Goal: Task Accomplishment & Management: Manage account settings

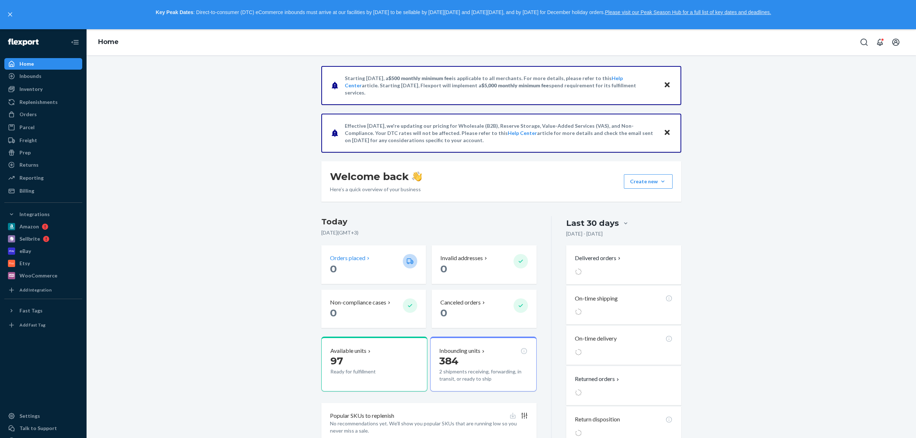
click at [358, 259] on p "Orders placed" at bounding box center [347, 258] width 35 height 8
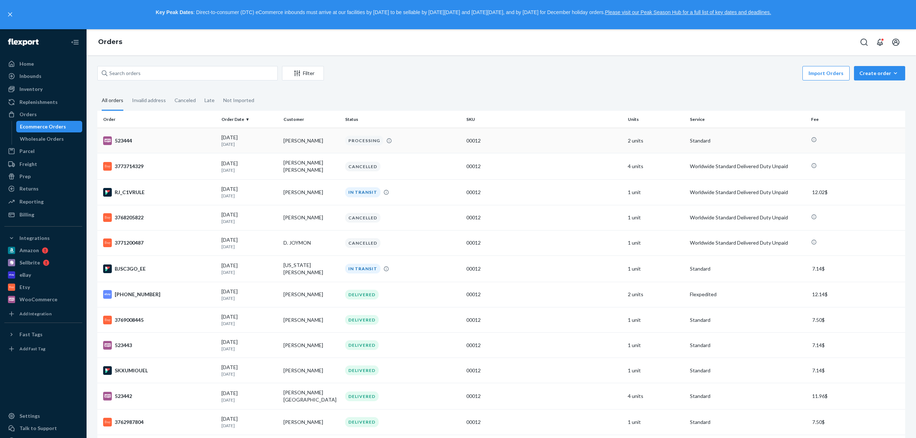
click at [202, 143] on div "523444" at bounding box center [159, 140] width 113 height 9
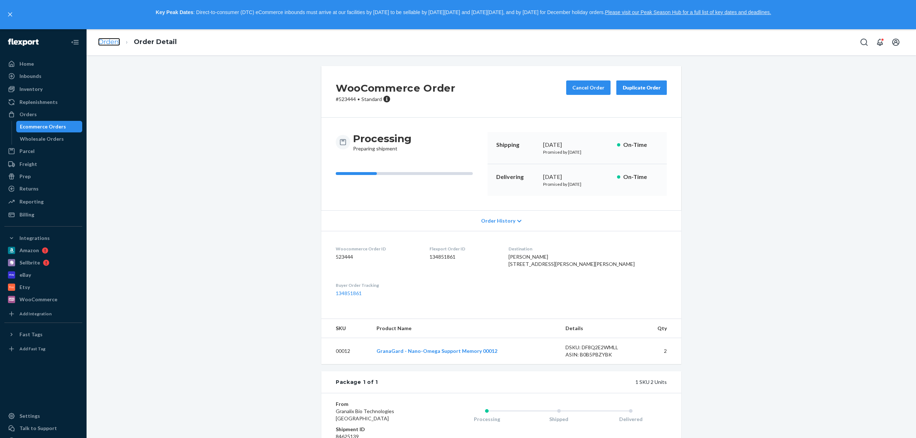
click at [110, 43] on link "Orders" at bounding box center [109, 42] width 22 height 8
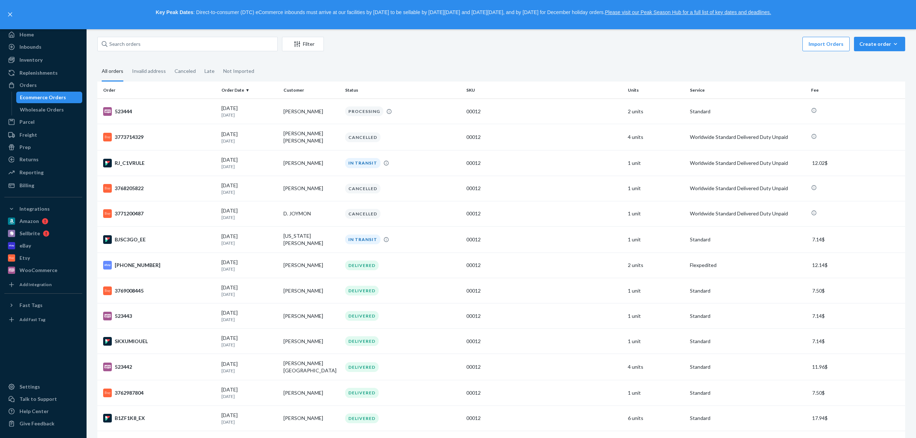
click at [26, 98] on div "Ecommerce Orders" at bounding box center [43, 97] width 46 height 7
click at [36, 98] on div "Ecommerce Orders" at bounding box center [43, 97] width 46 height 7
click at [55, 270] on div "WooCommerce" at bounding box center [43, 270] width 76 height 10
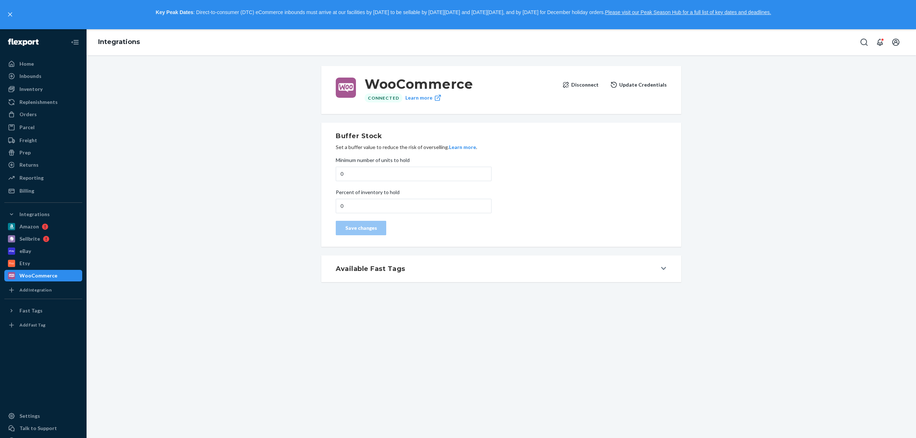
click at [370, 273] on button "Available Fast Tags" at bounding box center [501, 268] width 360 height 27
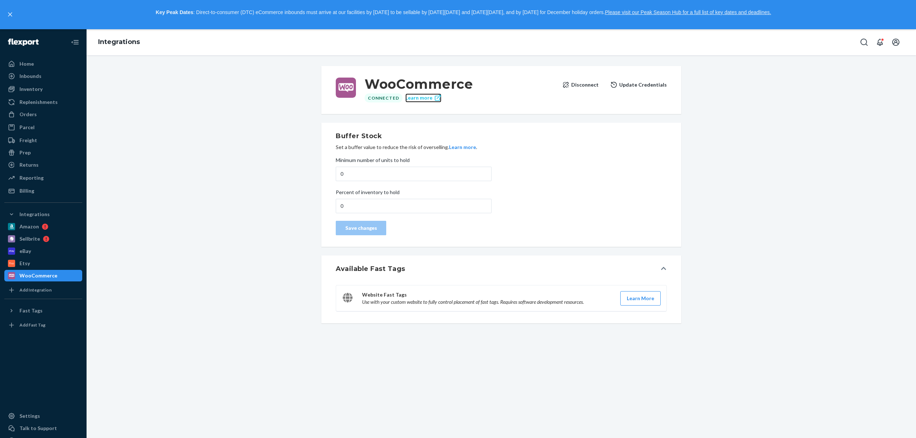
click at [414, 97] on link "Learn more" at bounding box center [423, 97] width 36 height 9
click at [27, 116] on div "Orders" at bounding box center [27, 114] width 17 height 7
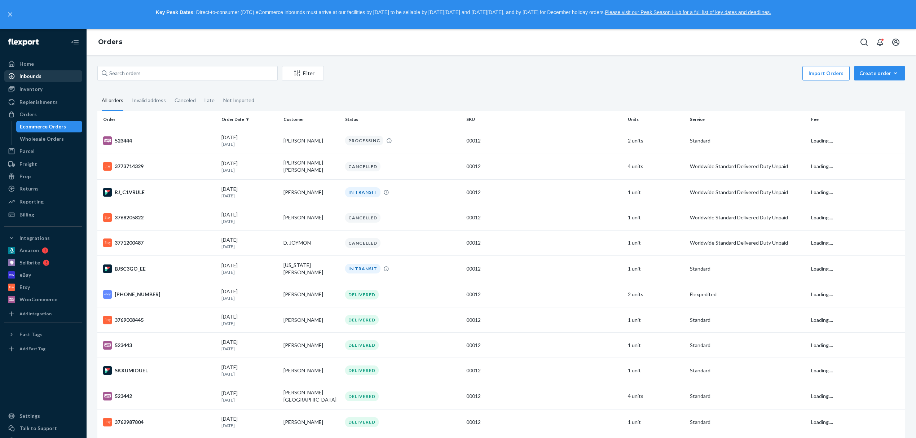
click at [35, 71] on div "Inbounds" at bounding box center [43, 76] width 76 height 10
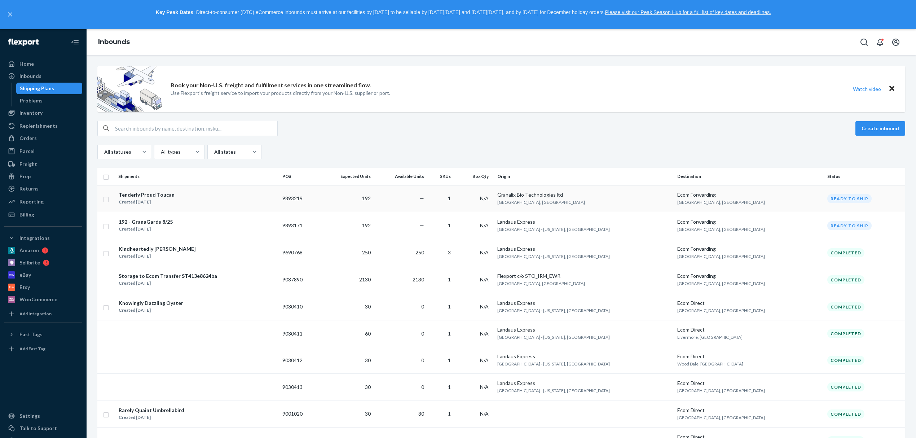
click at [139, 203] on div "Created Aug 10, 2025" at bounding box center [147, 201] width 56 height 7
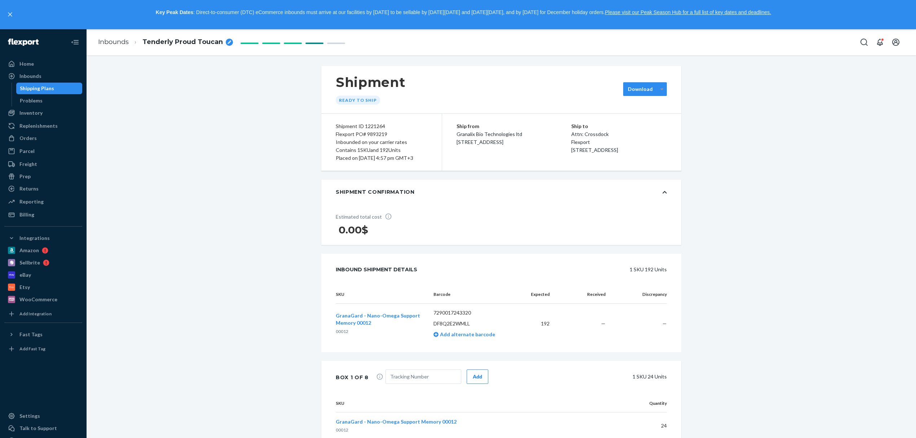
click at [658, 86] on div at bounding box center [662, 89] width 9 height 11
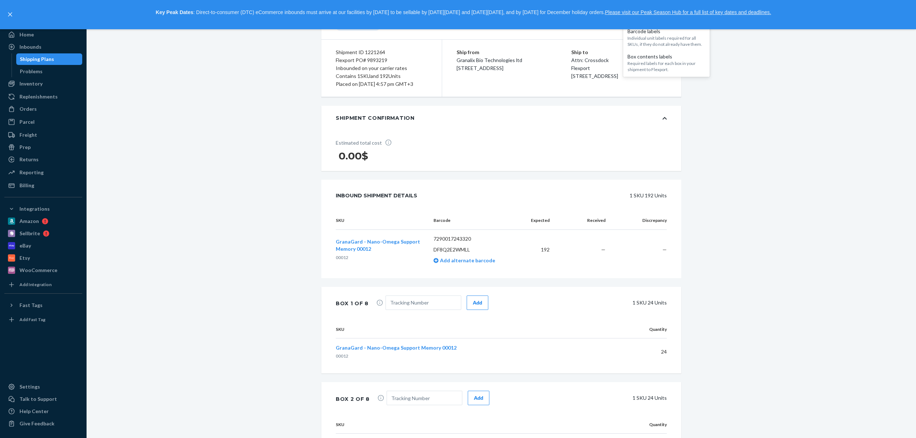
scroll to position [96, 0]
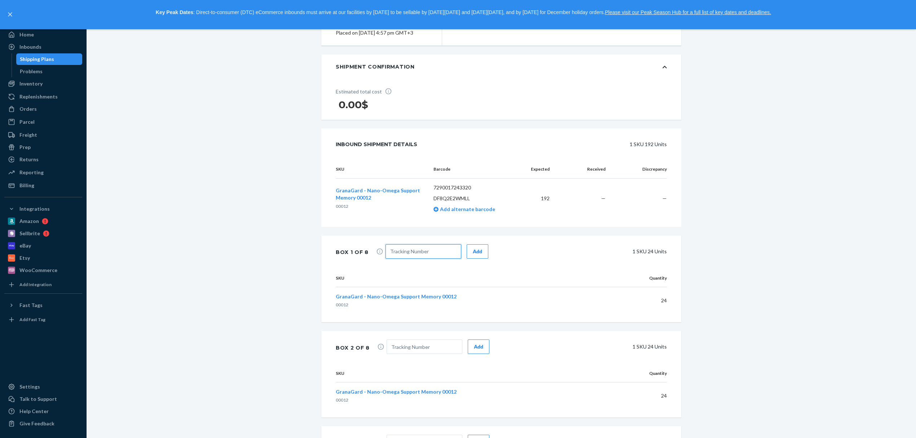
click at [432, 259] on input "text" at bounding box center [424, 251] width 76 height 14
paste input "JD014600012195946713"
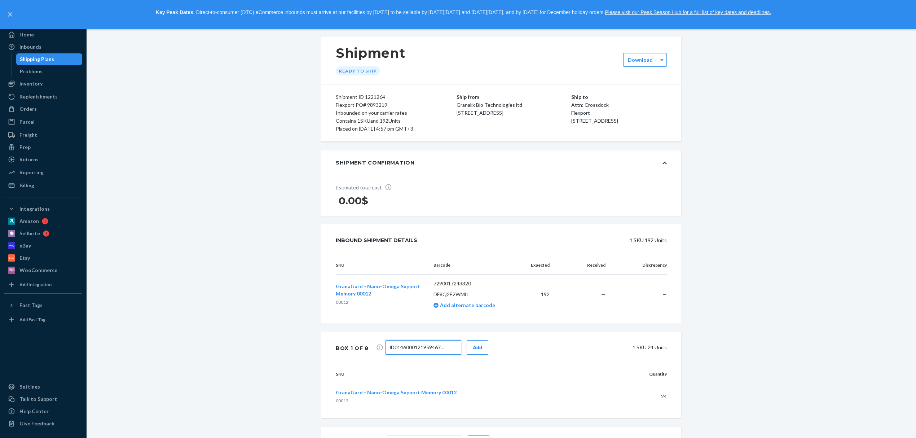
scroll to position [0, 0]
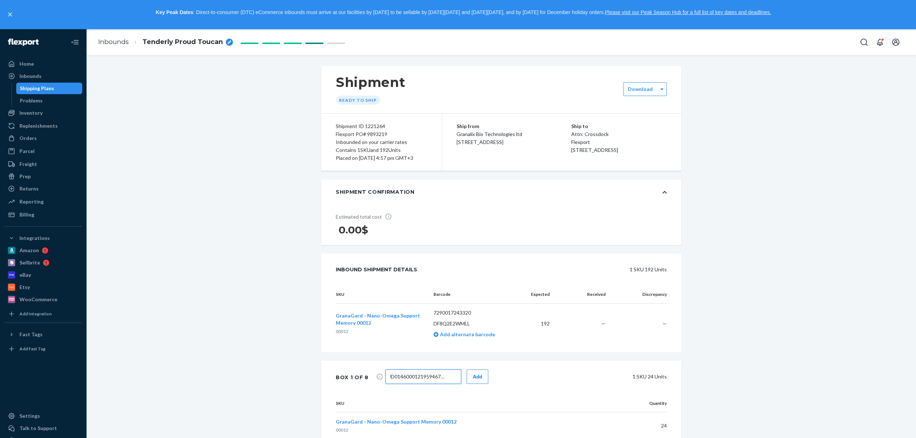
type input "JD014600012195946713"
click at [40, 90] on div "Shipping Plans" at bounding box center [37, 88] width 34 height 7
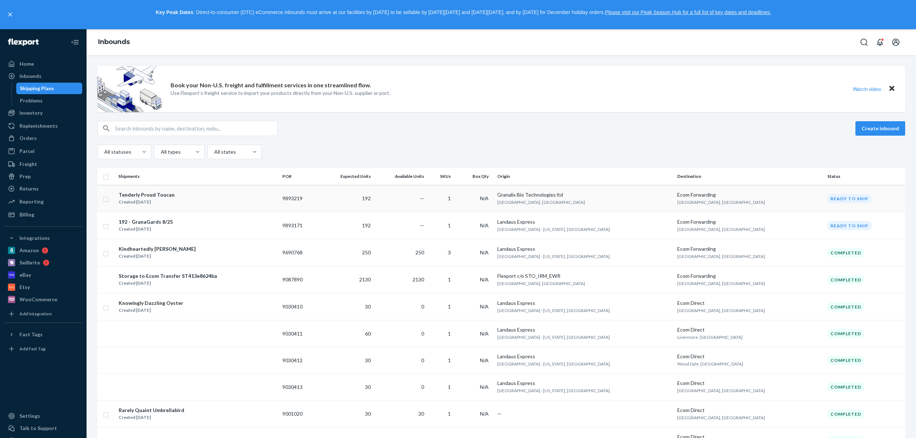
click at [188, 194] on div "Tenderly Proud Toucan Created Aug 10, 2025" at bounding box center [197, 198] width 158 height 15
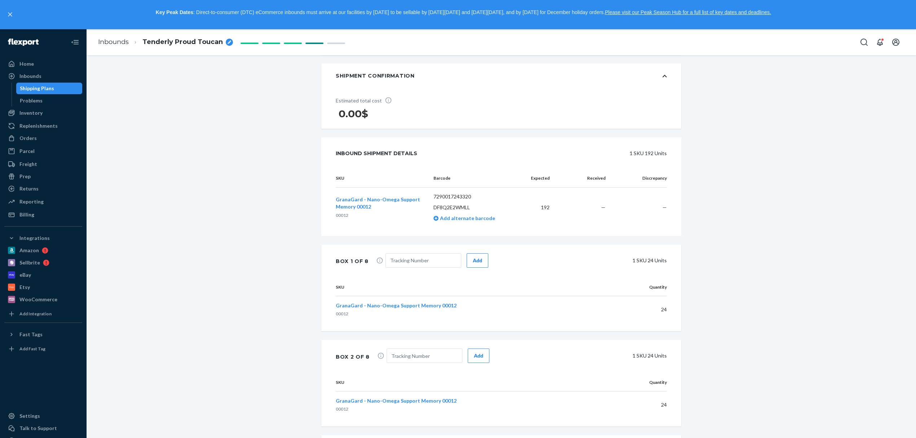
scroll to position [102, 0]
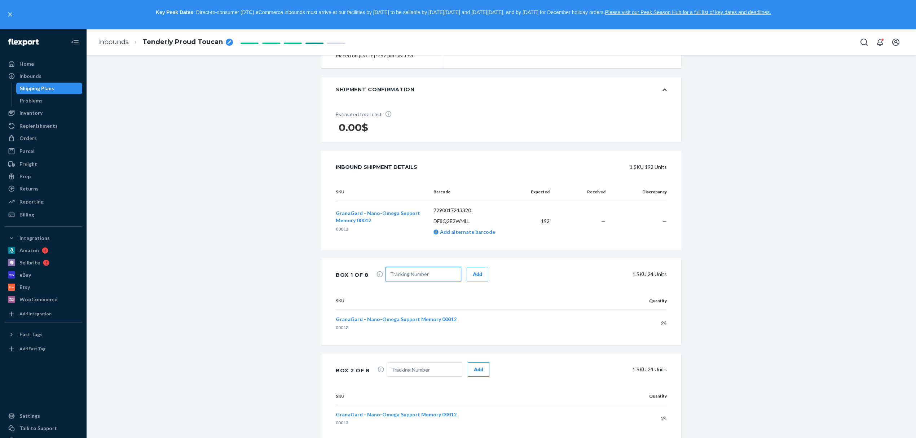
click at [412, 281] on input "text" at bounding box center [424, 274] width 76 height 14
paste input "JD014600012195946713"
type input "JD014600012195946713"
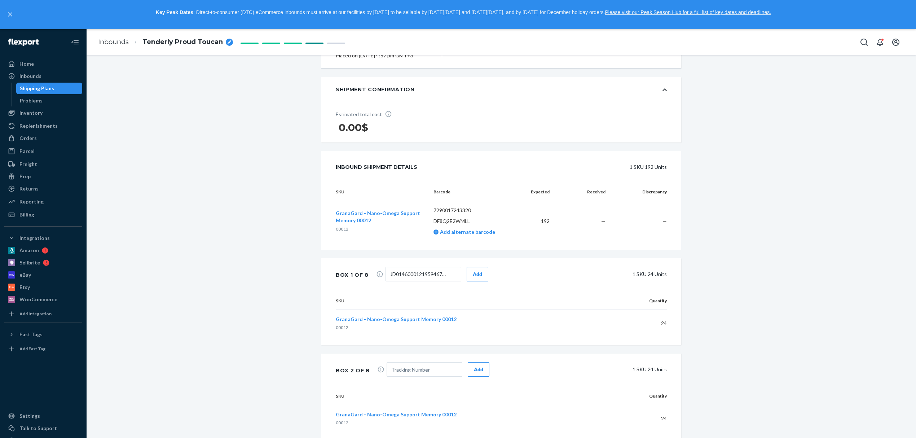
click at [475, 275] on button "Add" at bounding box center [478, 274] width 22 height 14
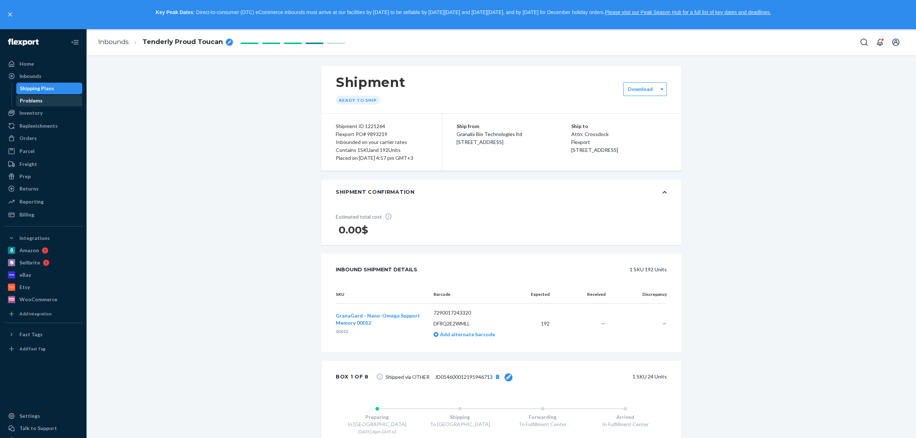
click at [32, 98] on div "Problems" at bounding box center [31, 100] width 23 height 7
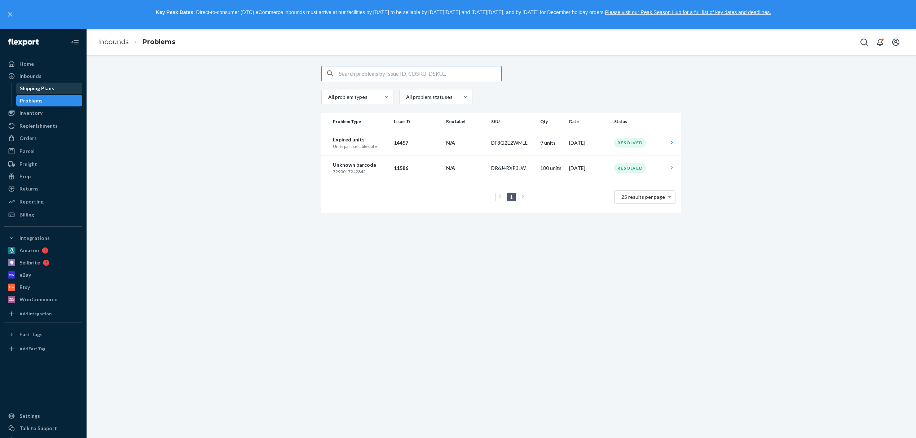
click at [40, 87] on div "Shipping Plans" at bounding box center [37, 88] width 34 height 7
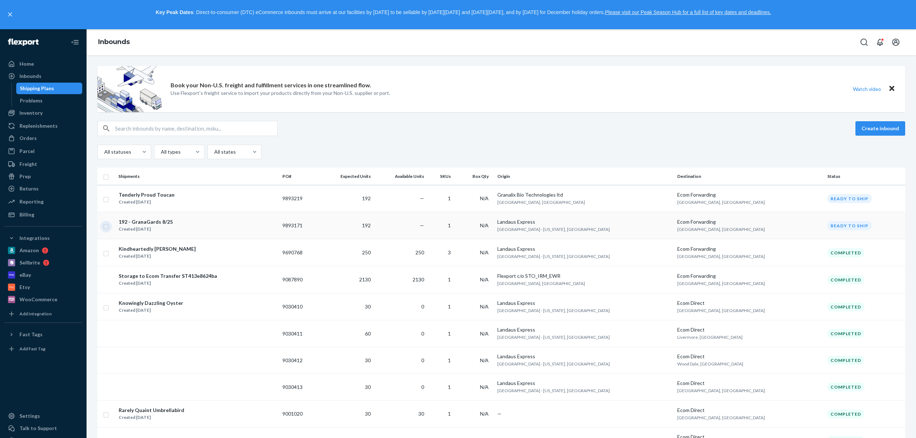
click at [105, 228] on input "checkbox" at bounding box center [106, 226] width 6 height 8
click at [838, 132] on button "Delete" at bounding box center [832, 128] width 36 height 14
checkbox input "false"
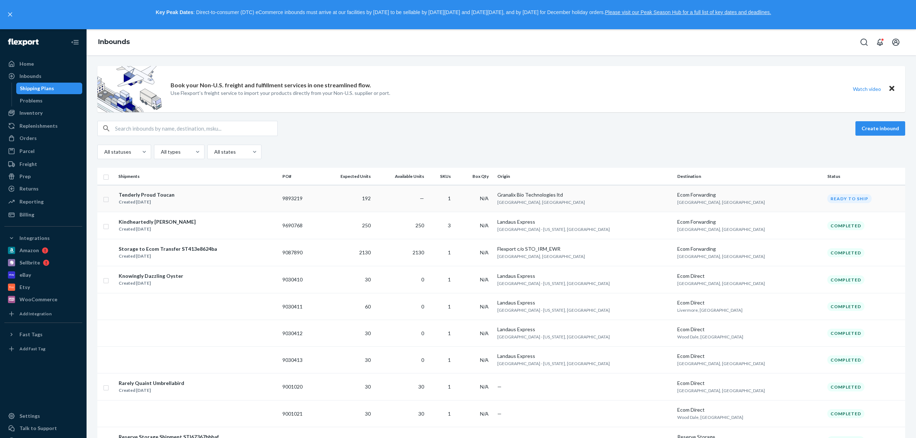
click at [198, 202] on div "Tenderly Proud Toucan Created Aug 10, 2025" at bounding box center [197, 198] width 158 height 15
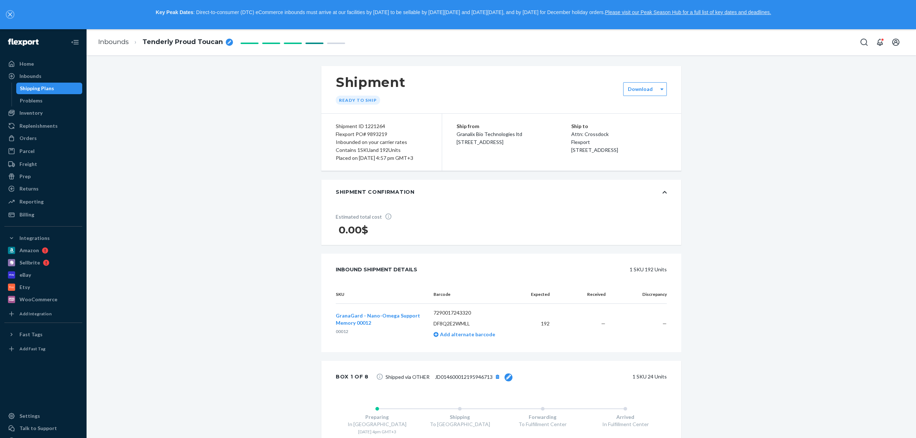
click at [12, 12] on button "close," at bounding box center [9, 14] width 7 height 7
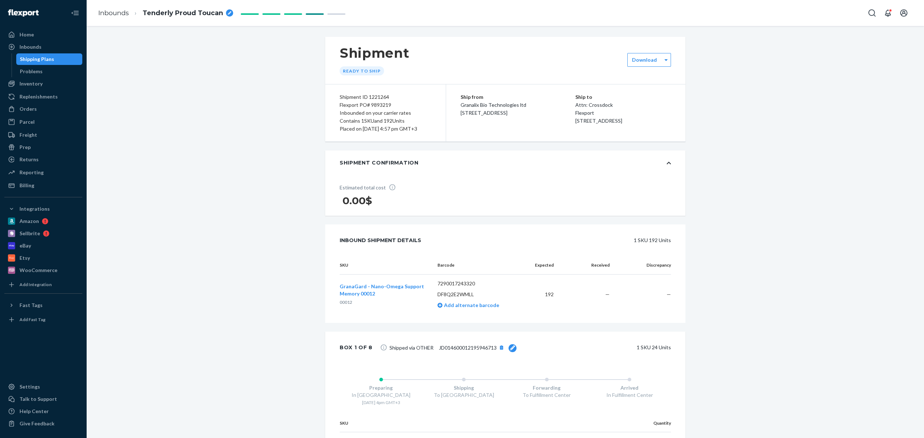
click at [27, 60] on div "Shipping Plans" at bounding box center [37, 59] width 34 height 7
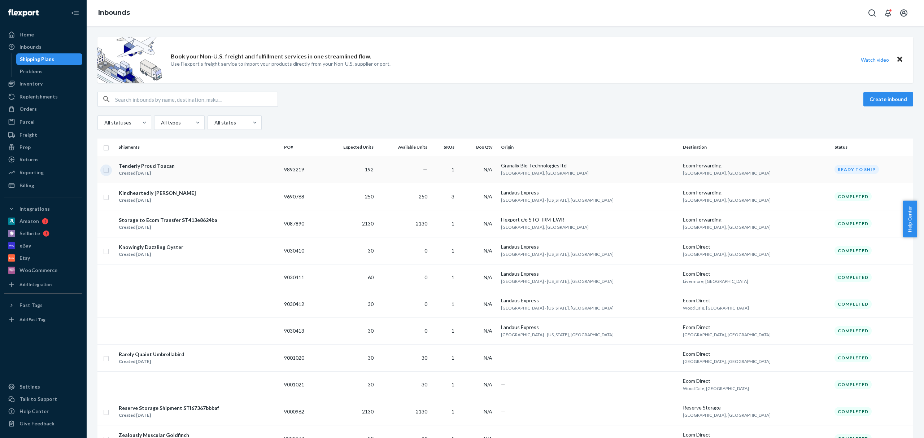
click at [107, 170] on input "checkbox" at bounding box center [106, 170] width 6 height 8
click at [242, 120] on div at bounding box center [234, 122] width 40 height 9
click at [214, 120] on input "option All states focused, 1 of 2. 2 results available. Use Up and Down to choo…" at bounding box center [214, 122] width 1 height 7
click at [242, 122] on div at bounding box center [234, 122] width 40 height 9
click at [214, 122] on input "option All states focused, 1 of 2. 2 results available. Use Up and Down to choo…" at bounding box center [214, 122] width 1 height 7
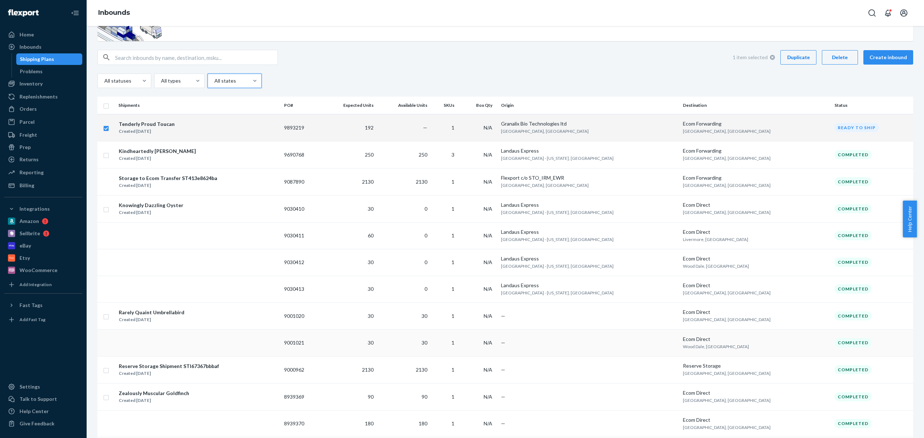
scroll to position [4, 0]
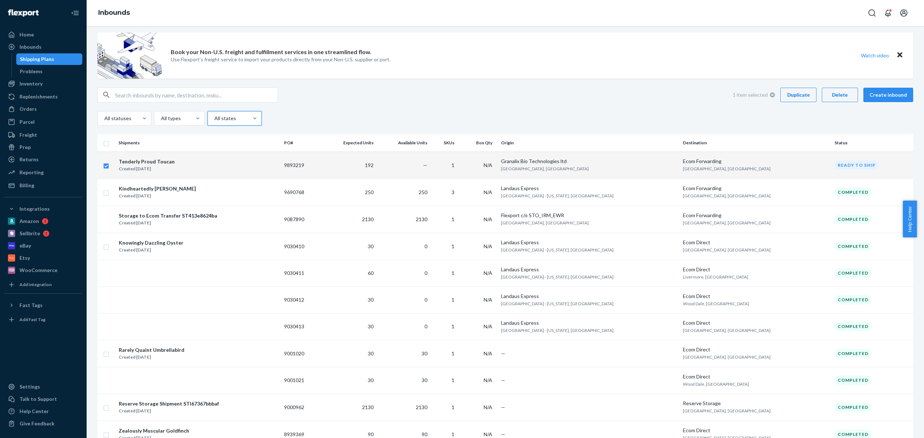
click at [103, 167] on input "checkbox" at bounding box center [106, 165] width 6 height 8
checkbox input "false"
click at [150, 167] on div "Created Aug 10, 2025" at bounding box center [147, 168] width 56 height 7
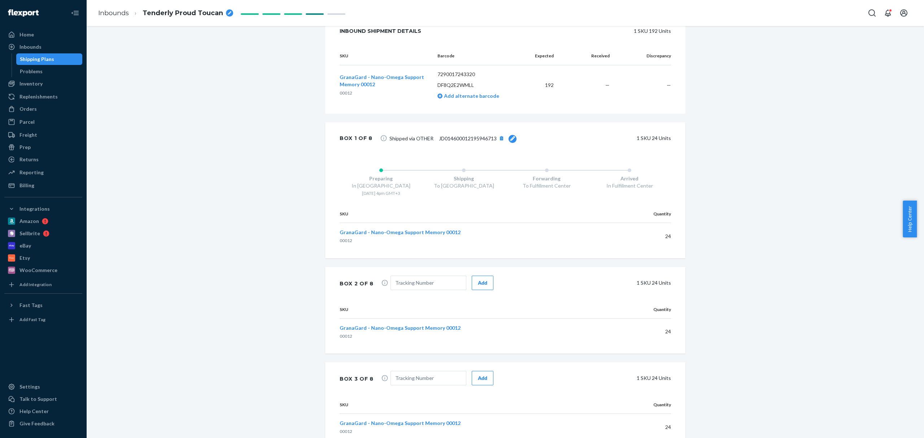
scroll to position [192, 0]
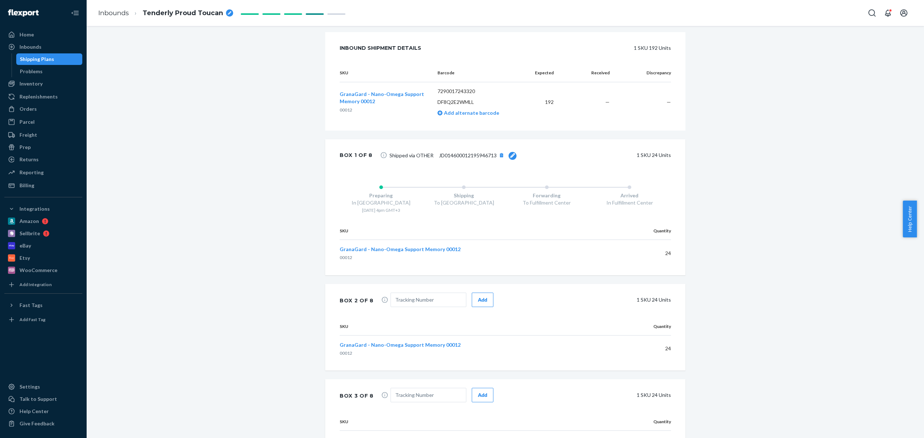
click at [510, 158] on icon at bounding box center [512, 155] width 5 height 5
click at [389, 162] on input "JD014600012195946713" at bounding box center [427, 155] width 76 height 14
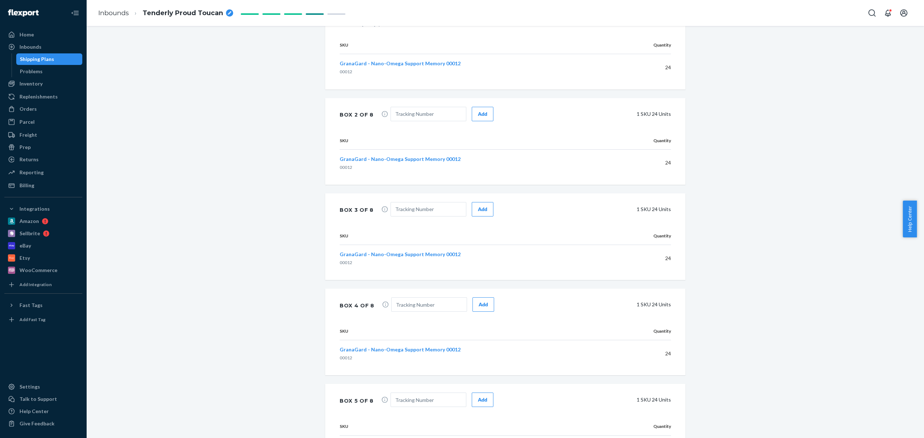
scroll to position [385, 0]
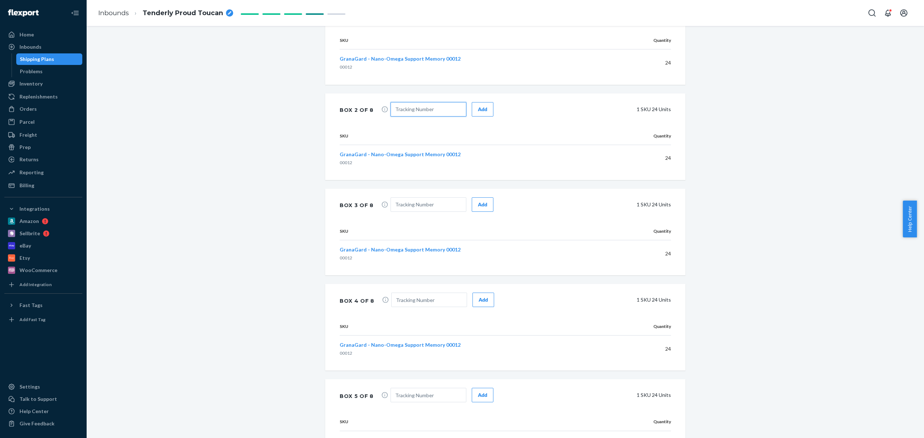
click at [412, 117] on input "text" at bounding box center [428, 109] width 76 height 14
paste input "JD014600012195946713"
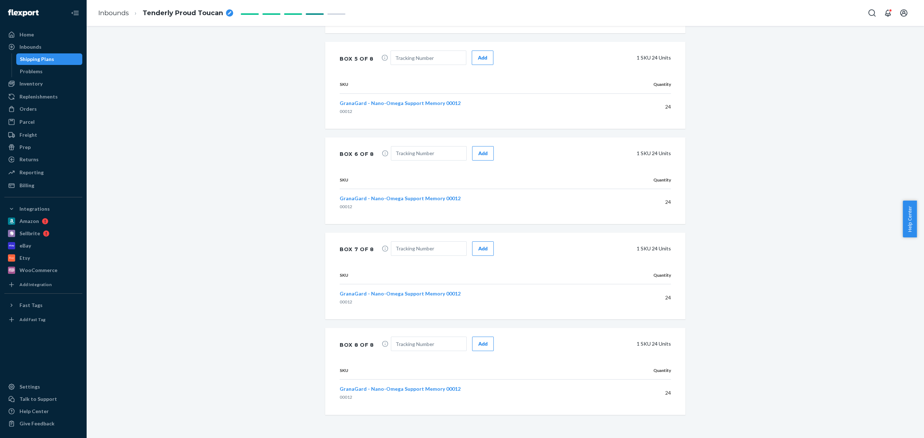
scroll to position [731, 0]
type input "JD014600012195946713"
click at [412, 352] on span "Add" at bounding box center [442, 345] width 103 height 16
click at [416, 347] on input "text" at bounding box center [429, 344] width 76 height 14
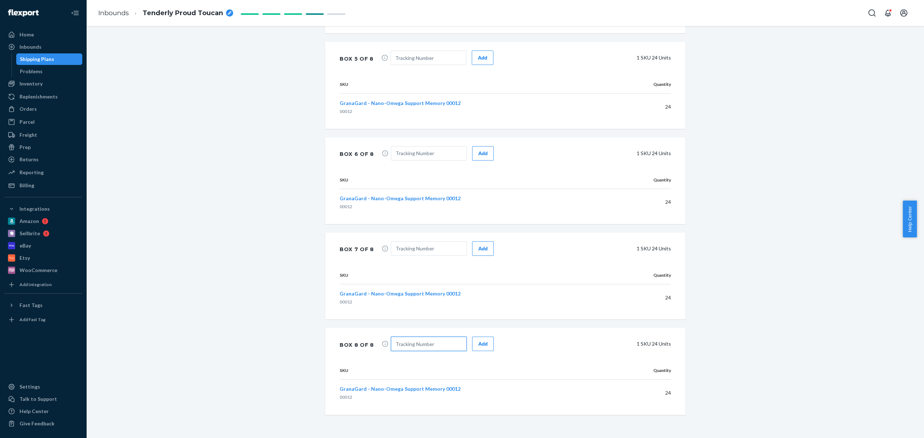
paste input "JD014600012195946713"
type input "JD014600012195946713"
click at [479, 346] on div "Add" at bounding box center [482, 343] width 9 height 7
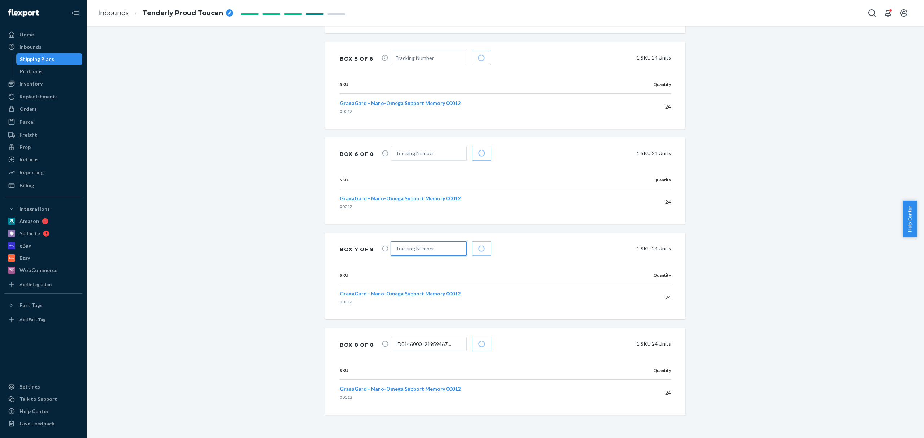
click at [416, 247] on input "text" at bounding box center [429, 248] width 76 height 14
paste input "JD014600012195946713"
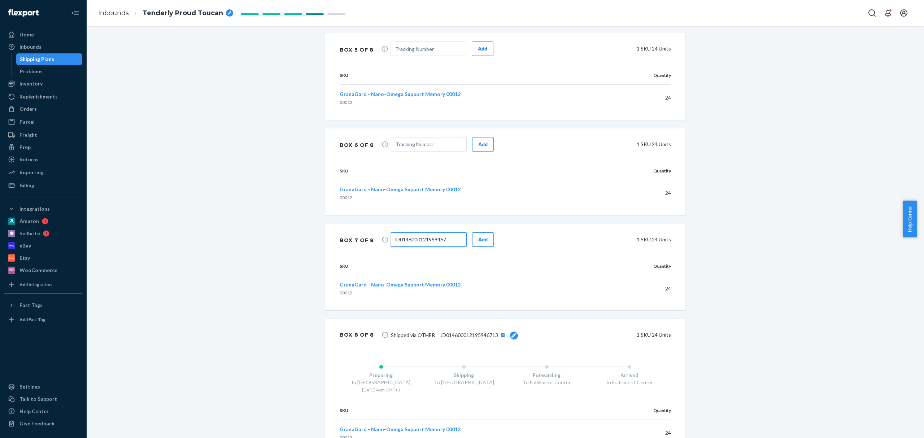
type input "JD014600012195946713"
click at [411, 152] on input "text" at bounding box center [429, 144] width 76 height 14
paste input "JD014600012195946713"
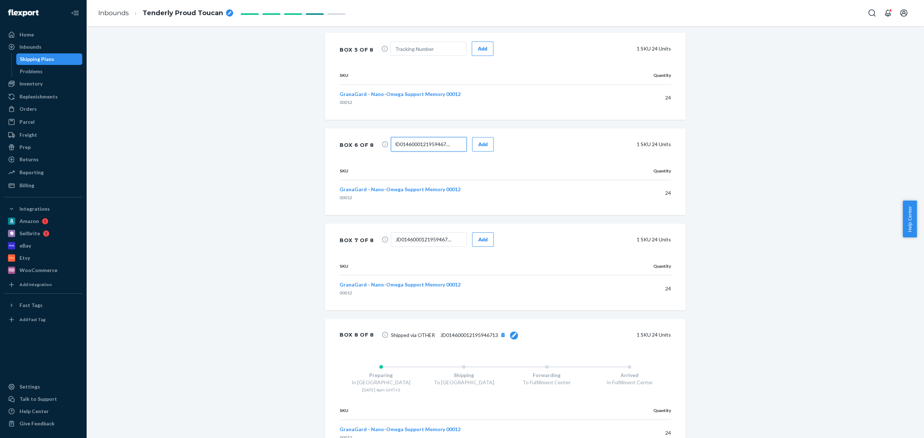
type input "JD014600012195946713"
click at [420, 56] on input "text" at bounding box center [428, 48] width 76 height 14
paste input "JD014600012195946713"
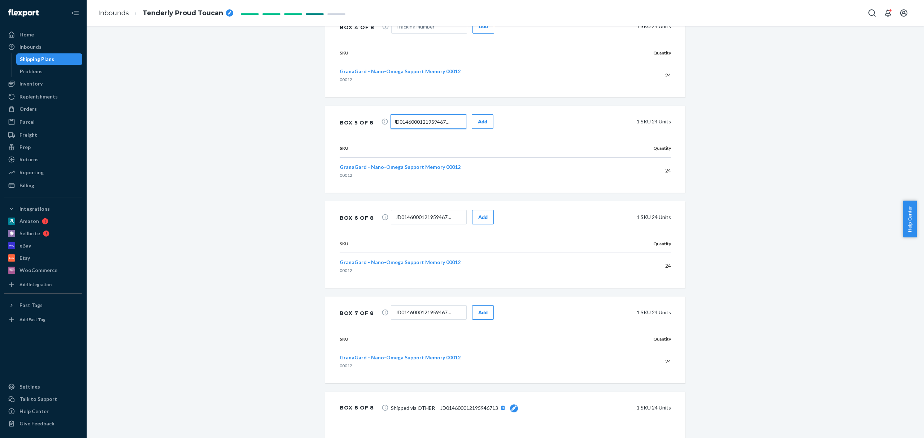
scroll to position [635, 0]
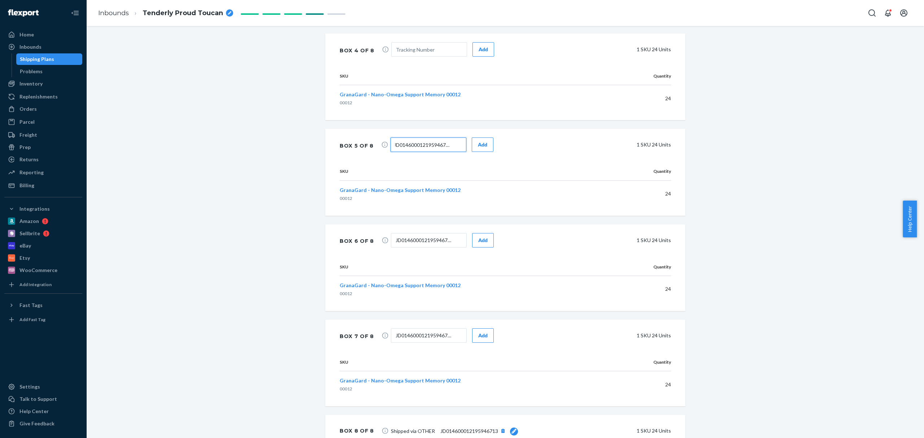
type input "JD014600012195946713"
click at [425, 57] on input "text" at bounding box center [429, 49] width 76 height 14
paste input "JD014600012195946713"
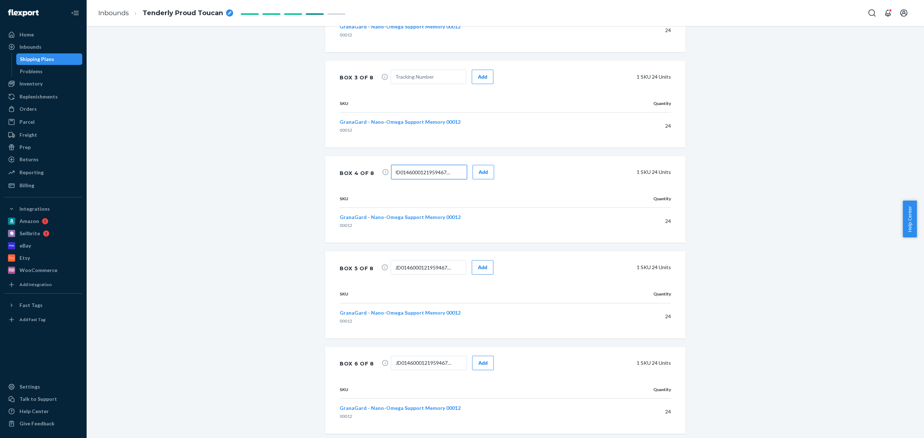
scroll to position [442, 0]
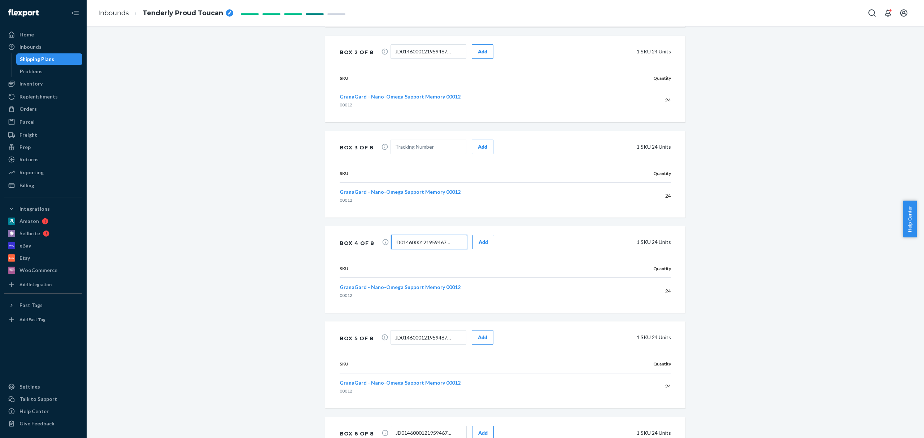
type input "JD014600012195946713"
click at [426, 152] on input "text" at bounding box center [428, 147] width 76 height 14
paste input "JD014600012195946713"
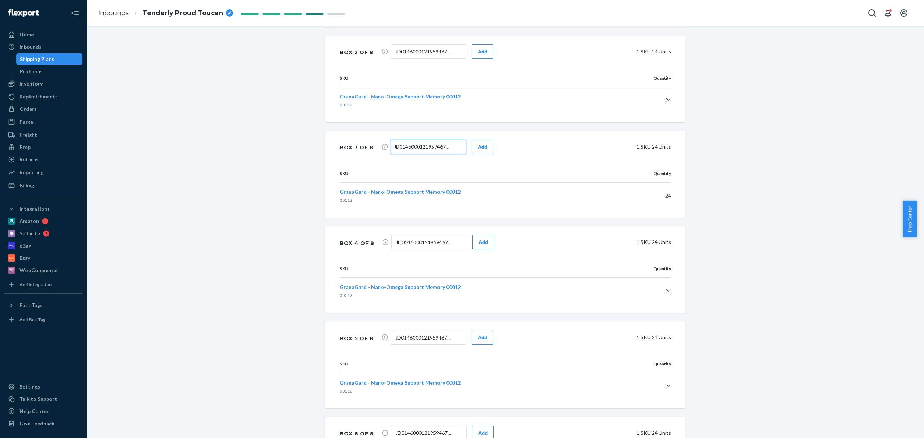
type input "JD014600012195946713"
click at [478, 150] on div "Add" at bounding box center [482, 146] width 9 height 7
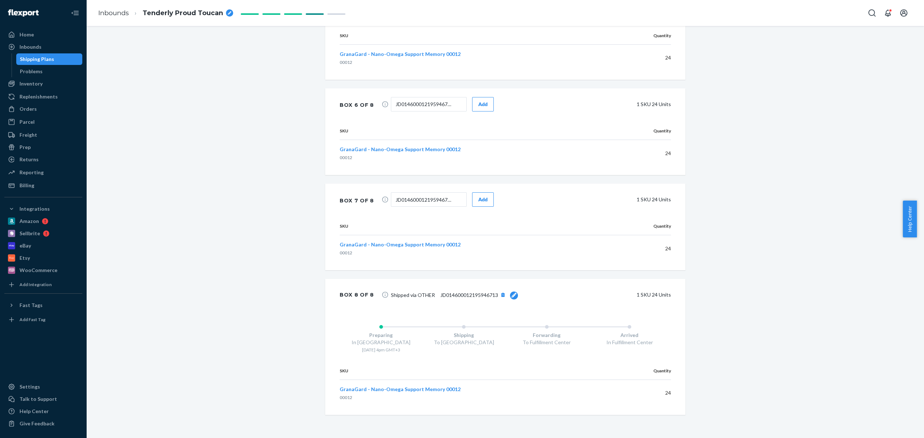
scroll to position [829, 0]
click at [483, 203] on button "Add" at bounding box center [483, 199] width 22 height 14
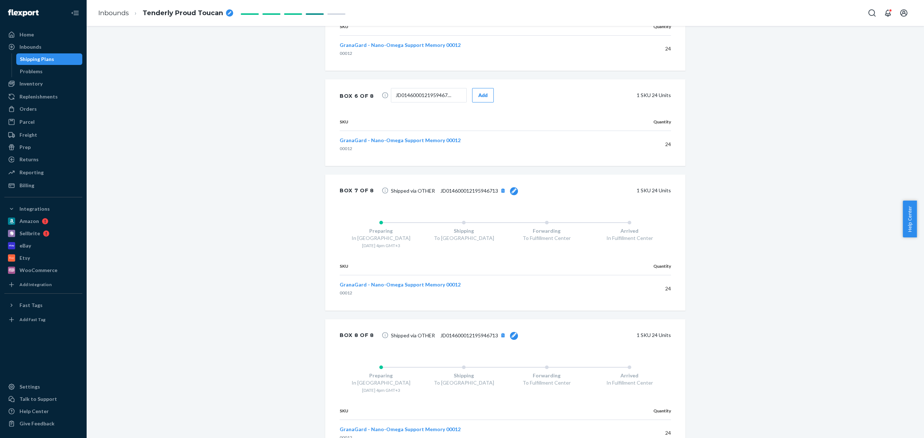
click at [481, 99] on div "Add" at bounding box center [482, 95] width 9 height 7
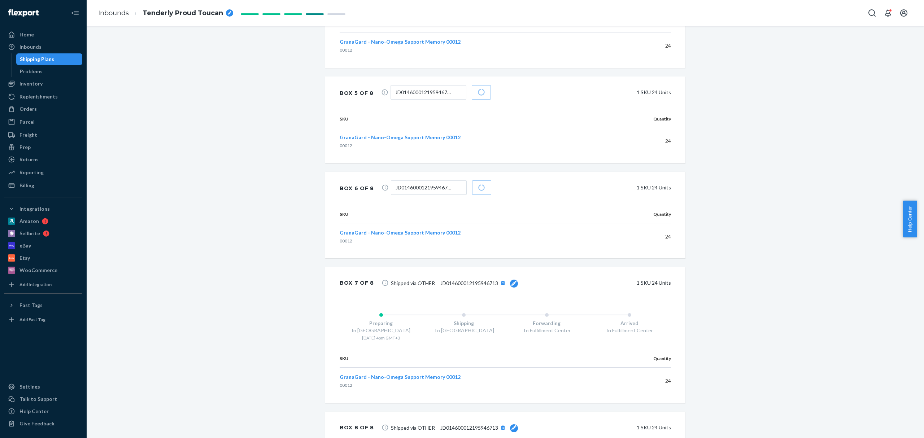
scroll to position [733, 0]
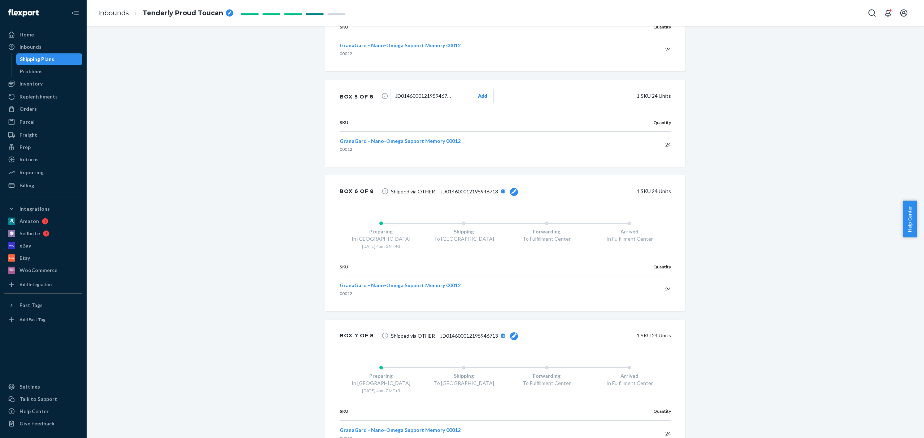
click at [482, 103] on button "Add" at bounding box center [483, 96] width 22 height 14
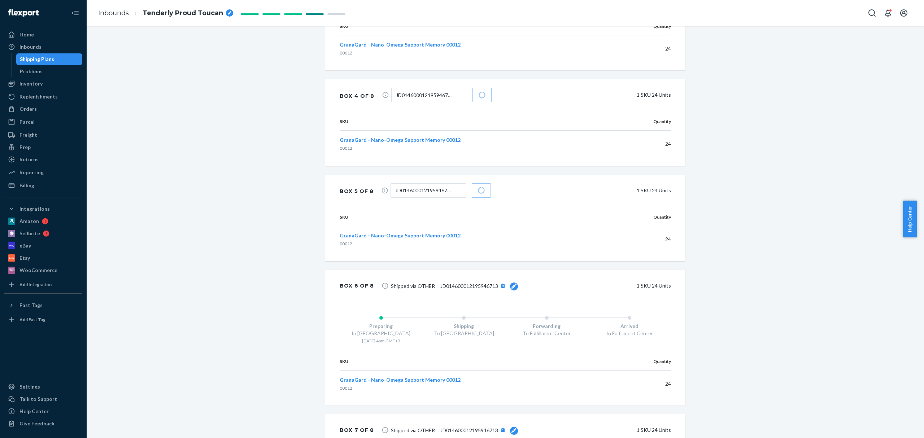
scroll to position [637, 0]
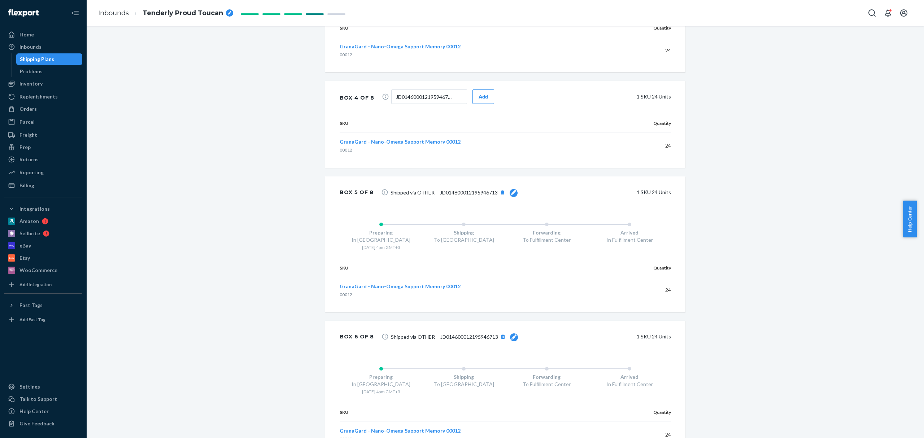
click at [482, 104] on button "Add" at bounding box center [483, 96] width 22 height 14
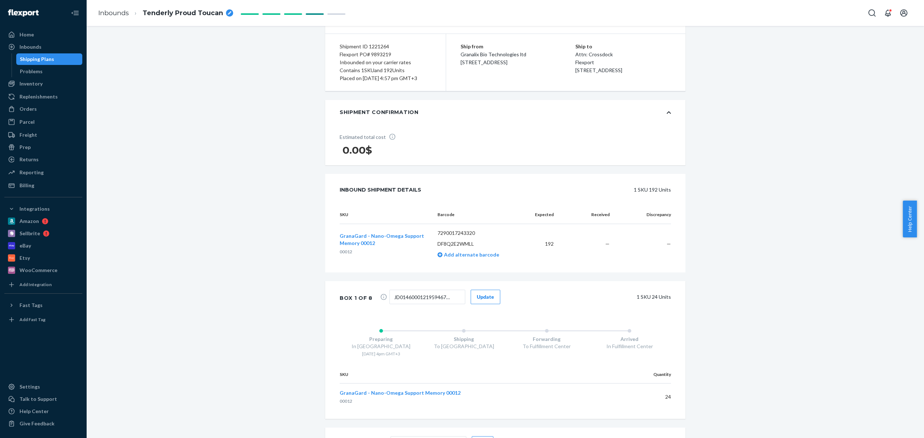
scroll to position [0, 0]
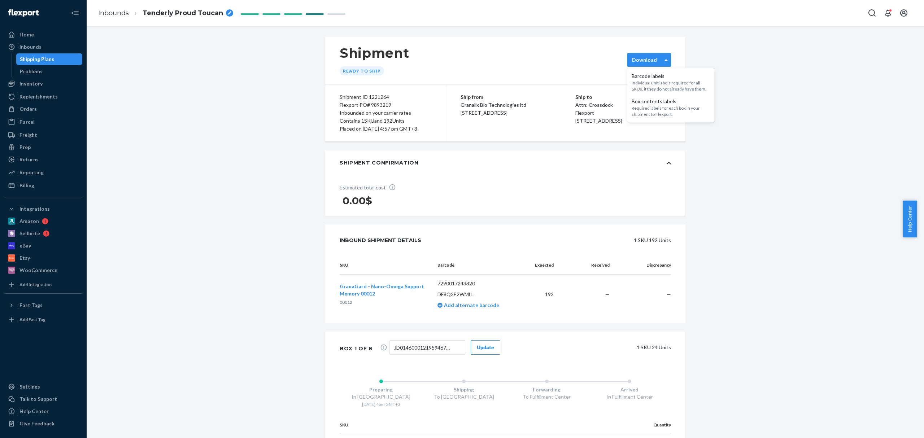
click at [663, 66] on div at bounding box center [665, 59] width 9 height 13
click at [111, 13] on link "Inbounds" at bounding box center [113, 13] width 31 height 8
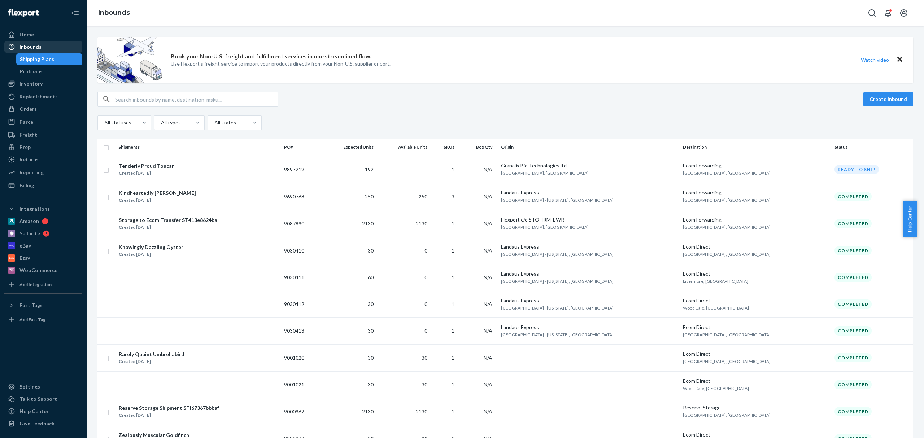
click at [25, 43] on div "Inbounds" at bounding box center [43, 47] width 76 height 10
click at [36, 45] on div "Inbounds" at bounding box center [30, 46] width 22 height 7
click at [32, 86] on div "Inventory" at bounding box center [30, 83] width 23 height 7
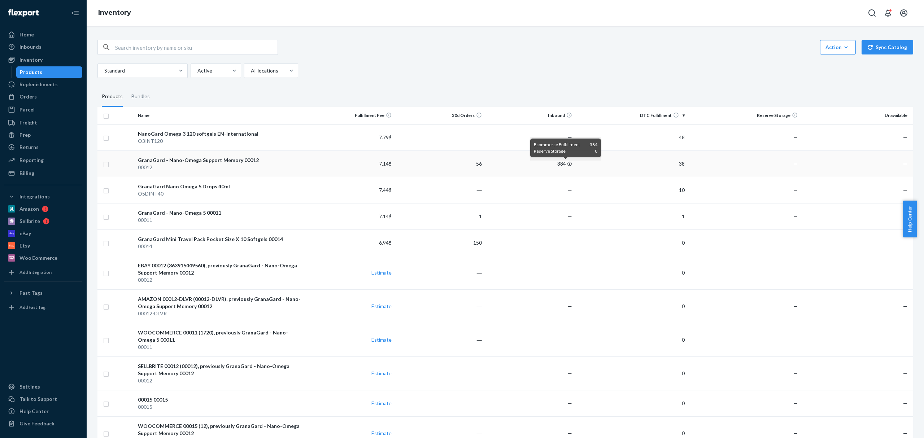
click at [567, 163] on icon at bounding box center [569, 164] width 4 height 4
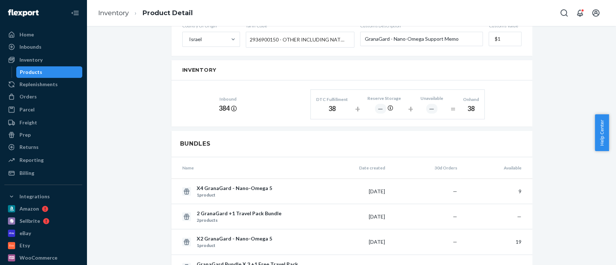
scroll to position [263, 0]
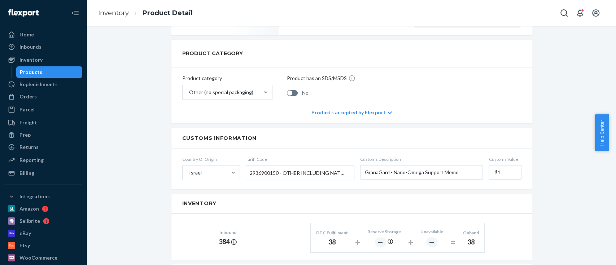
click at [378, 107] on div "Products accepted by Flexport" at bounding box center [351, 113] width 80 height 22
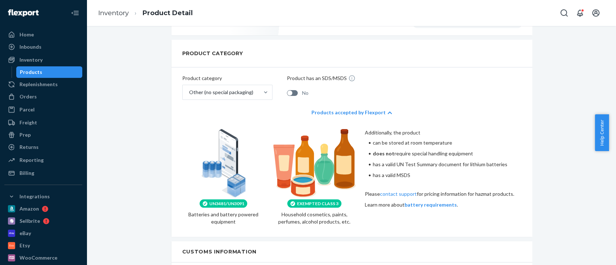
click at [378, 107] on div "Products accepted by Flexport" at bounding box center [351, 113] width 80 height 22
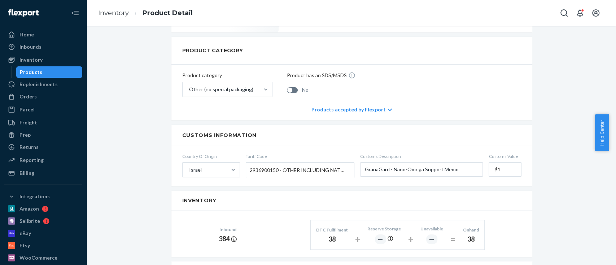
scroll to position [243, 0]
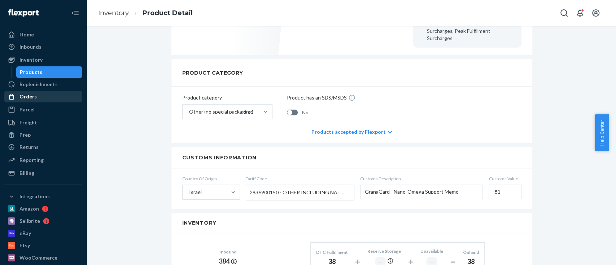
click at [34, 94] on div "Orders" at bounding box center [27, 96] width 17 height 7
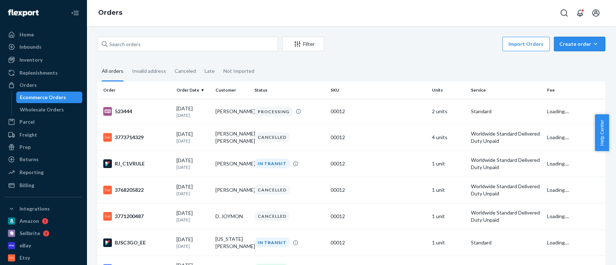
click at [568, 49] on button "Create order Ecommerce order Removal order" at bounding box center [579, 44] width 51 height 14
click at [569, 60] on span "Ecommerce order" at bounding box center [583, 61] width 45 height 5
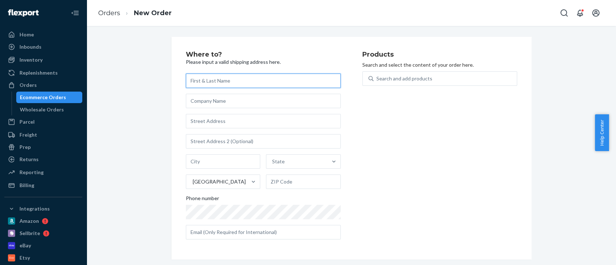
click at [198, 83] on input "text" at bounding box center [263, 81] width 155 height 14
paste input "Erik Lauter"
type input "Erik Lauter"
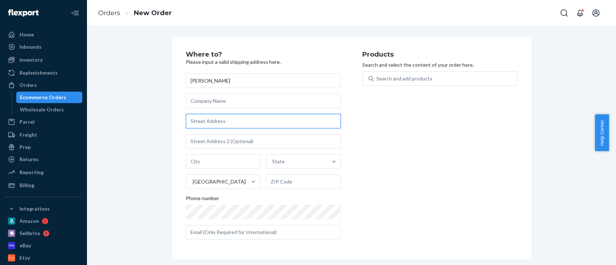
click at [210, 120] on input "text" at bounding box center [263, 121] width 155 height 14
paste input "Märkische Allee 142"
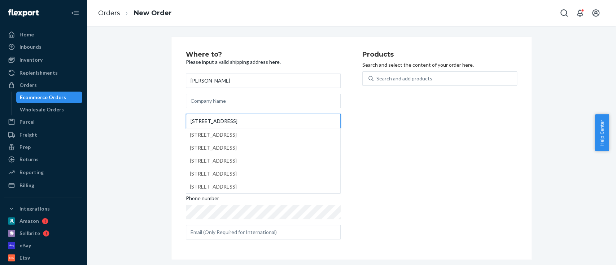
type input "Märkische Allee 142"
click at [139, 122] on div "Where to? Please input a valid shipping address here. Erik Lauter Märkische All…" at bounding box center [351, 148] width 518 height 223
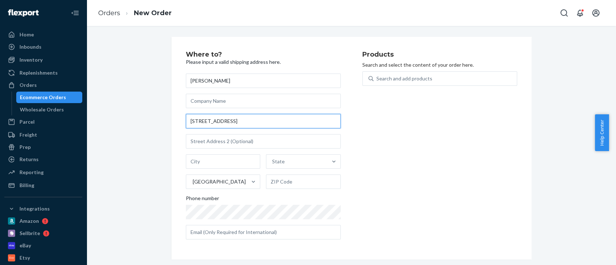
click at [189, 123] on input "Märkische Allee 142" at bounding box center [263, 121] width 155 height 14
drag, startPoint x: 244, startPoint y: 122, endPoint x: 85, endPoint y: 122, distance: 159.5
click at [85, 122] on div "Home Inbounds Shipping Plans Problems Inventory Products Replenishments Orders …" at bounding box center [308, 132] width 616 height 265
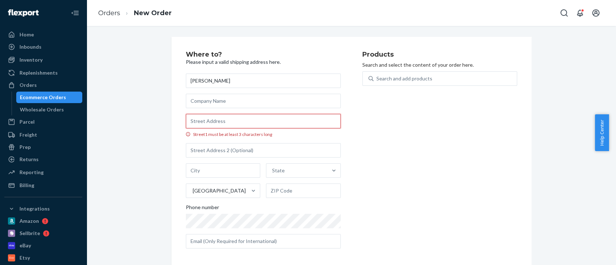
paste input "Märkische Allee 142"
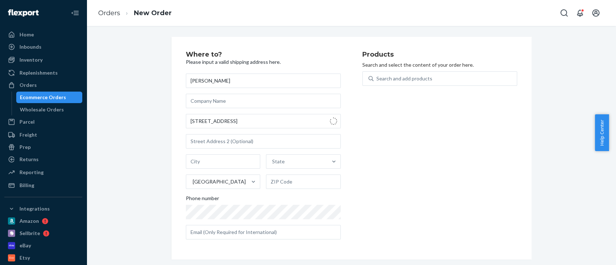
type input "142 Märkische Allee"
type input "Bezirk Marzahn-Hellersdorf - Berlin"
type input "12681"
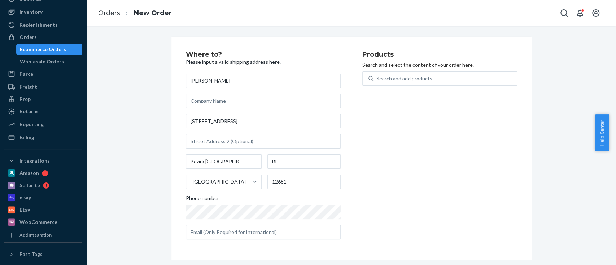
click at [411, 226] on div "Products Search and select the content of your order here. Search and add produ…" at bounding box center [439, 148] width 155 height 194
click at [256, 234] on input "text" at bounding box center [263, 232] width 155 height 14
paste input "erik-esther@gmx.de"
type input "erik-esther@gmx.de"
click at [408, 221] on div "Products Search and select the content of your order here. Search and add produ…" at bounding box center [439, 148] width 155 height 194
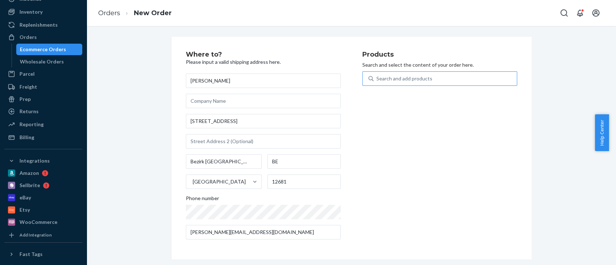
click at [398, 83] on div "Search and add products" at bounding box center [444, 78] width 143 height 13
click at [377, 82] on input "Search and add products" at bounding box center [376, 78] width 1 height 7
type input "granagard"
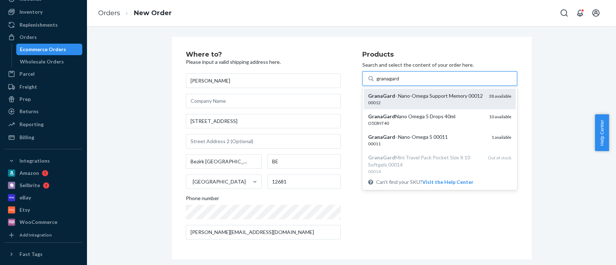
click at [421, 100] on div "GranaGard - Nano-Omega Support Memory 00012" at bounding box center [425, 95] width 115 height 7
click at [399, 82] on input "granagard" at bounding box center [387, 78] width 23 height 7
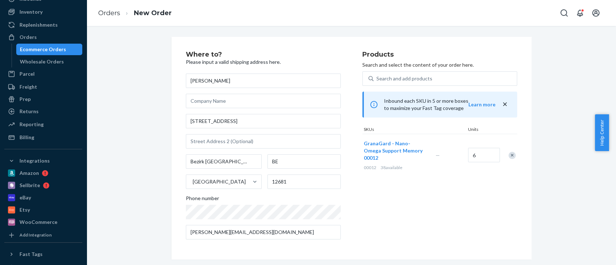
click at [438, 201] on div "Products Search and select the content of your order here. Search and add produ…" at bounding box center [439, 148] width 155 height 194
click at [447, 191] on div "Products Search and select the content of your order here. Search and add produ…" at bounding box center [439, 148] width 155 height 194
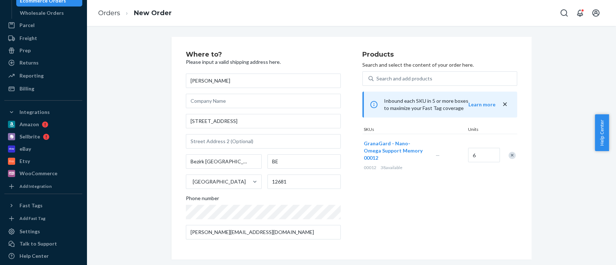
scroll to position [114, 0]
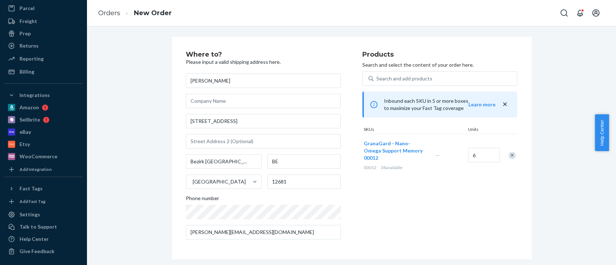
click at [442, 222] on div "Products Search and select the content of your order here. Search and add produ…" at bounding box center [439, 148] width 155 height 194
click at [474, 150] on input "6" at bounding box center [484, 155] width 32 height 14
click at [392, 243] on div "Products Search and select the content of your order here. Search and add produ…" at bounding box center [439, 148] width 155 height 194
click at [435, 152] on span "—" at bounding box center [437, 155] width 4 height 6
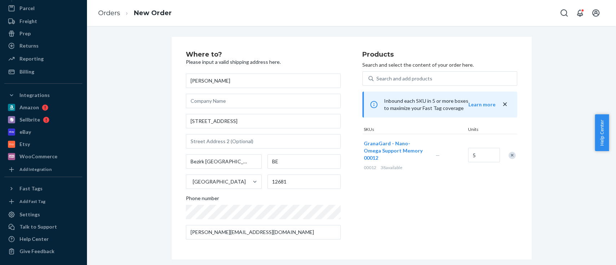
click at [476, 175] on div "Products Search and select the content of your order here. Search and add produ…" at bounding box center [439, 148] width 155 height 194
drag, startPoint x: 474, startPoint y: 154, endPoint x: 467, endPoint y: 156, distance: 6.7
click at [468, 156] on input "5" at bounding box center [484, 155] width 32 height 14
click at [483, 154] on input "5" at bounding box center [484, 155] width 32 height 14
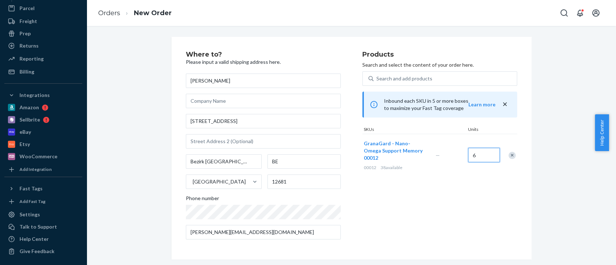
type input "6"
click at [362, 209] on div "Products Search and select the content of your order here. Search and add produ…" at bounding box center [439, 148] width 155 height 194
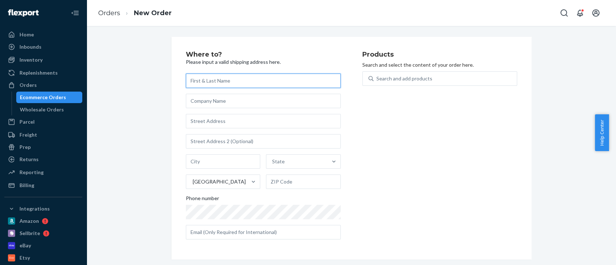
click at [199, 85] on input "text" at bounding box center [263, 81] width 155 height 14
paste input "[PERSON_NAME]"
type input "[PERSON_NAME]"
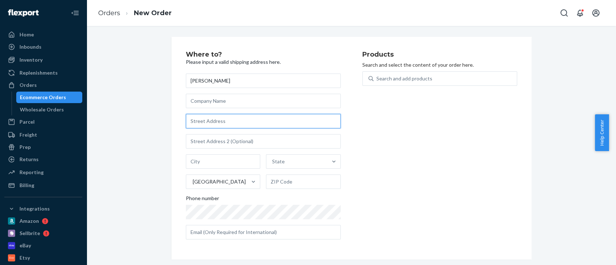
click at [199, 120] on input "text" at bounding box center [263, 121] width 155 height 14
paste input "[STREET_ADDRESS]"
type input "[STREET_ADDRESS]"
type input "Bezirk [GEOGRAPHIC_DATA] - [GEOGRAPHIC_DATA]"
type input "12681"
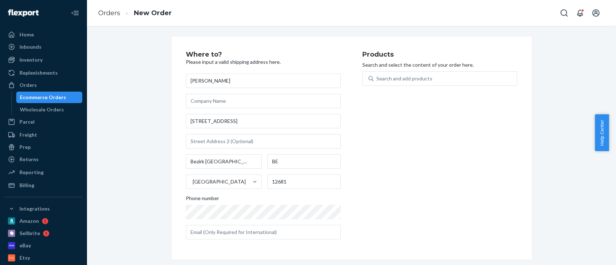
click at [354, 210] on div "Where to? Please input a valid shipping address here. Erik Lauter 142 Märkische…" at bounding box center [274, 148] width 176 height 194
click at [264, 235] on input "text" at bounding box center [263, 232] width 155 height 14
paste input "[PERSON_NAME][EMAIL_ADDRESS][DOMAIN_NAME]"
type input "[PERSON_NAME][EMAIL_ADDRESS][DOMAIN_NAME]"
click at [424, 221] on div "Products Search and select the content of your order here. Search and add produ…" at bounding box center [439, 148] width 155 height 194
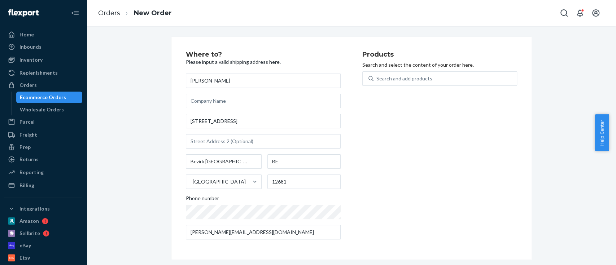
click at [377, 168] on div "Products Search and select the content of your order here. Search and add produ…" at bounding box center [439, 148] width 155 height 194
click at [390, 203] on div "Products Search and select the content of your order here. Search and add produ…" at bounding box center [439, 148] width 155 height 194
click at [405, 78] on div "Search and add products" at bounding box center [404, 78] width 56 height 7
click at [377, 78] on input "0 results available. Use Up and Down to choose options, press Enter to select t…" at bounding box center [376, 78] width 1 height 7
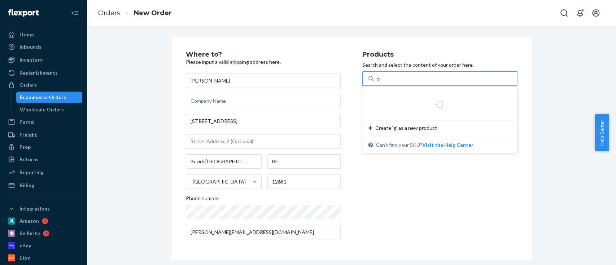
type input "gra"
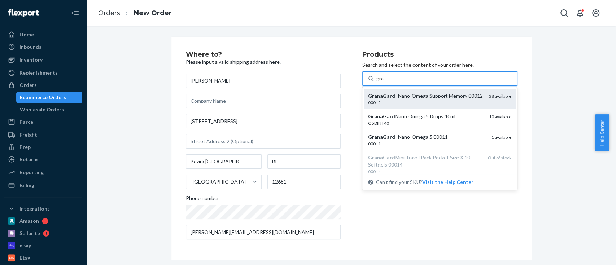
click at [405, 97] on div "GranaGard - Nano-Omega Support Memory 00012" at bounding box center [425, 95] width 115 height 7
click at [384, 82] on input "gra" at bounding box center [380, 78] width 8 height 7
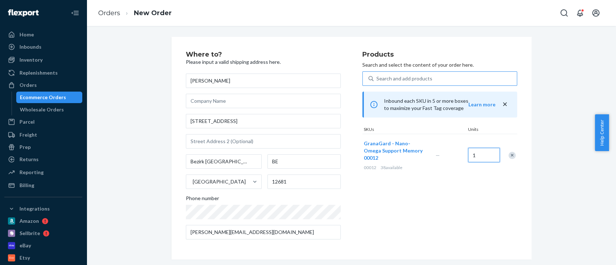
click at [481, 153] on input "1" at bounding box center [484, 155] width 32 height 14
type input "6"
click at [421, 212] on div "Products Search and select the content of your order here. Search and add produ…" at bounding box center [439, 148] width 155 height 194
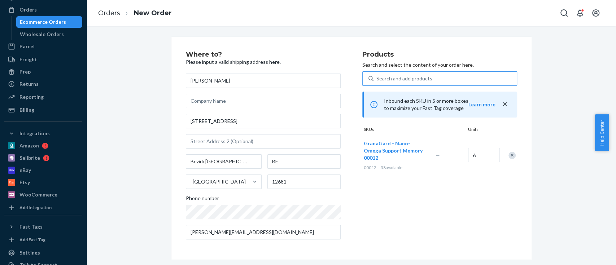
scroll to position [114, 0]
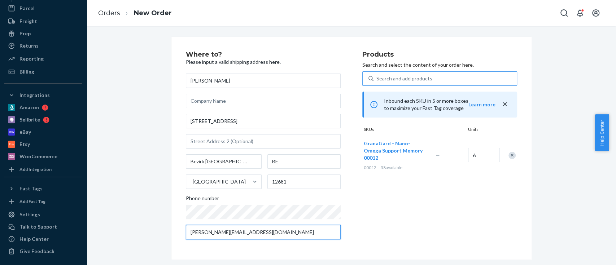
click at [255, 233] on input "erik-esther@gmx.de" at bounding box center [263, 232] width 155 height 14
click at [411, 215] on div "Products Search and select the content of your order here. Search and add produ…" at bounding box center [439, 148] width 155 height 194
click at [276, 163] on input "BE" at bounding box center [303, 161] width 73 height 14
click at [364, 200] on div "Products Search and select the content of your order here. Search and add produ…" at bounding box center [439, 148] width 155 height 194
click at [279, 179] on input "12681" at bounding box center [303, 182] width 73 height 14
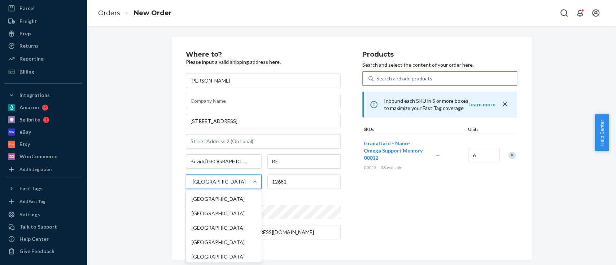
click at [239, 185] on div "Germany" at bounding box center [217, 182] width 62 height 14
click at [193, 185] on input "option Germany focused, 82 of 241. 241 results available. Use Up and Down to ch…" at bounding box center [192, 181] width 1 height 7
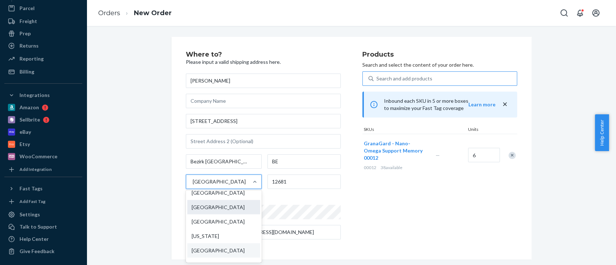
scroll to position [1187, 0]
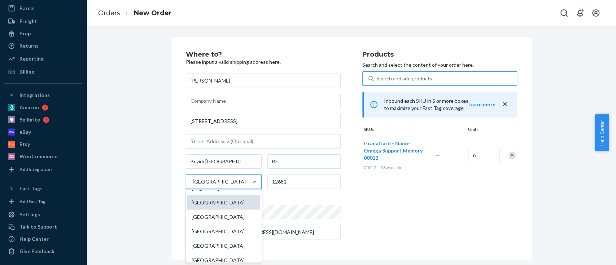
click at [211, 210] on div "Germany" at bounding box center [223, 203] width 73 height 14
click at [193, 185] on input "option Germany focused, 82 of 241. 241 results available. Use Up and Down to ch…" at bounding box center [192, 181] width 1 height 7
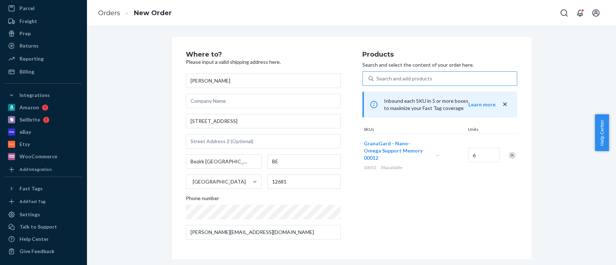
click at [125, 200] on div "Where to? Please input a valid shipping address here. Erik Lauter 142 Märkische…" at bounding box center [351, 148] width 518 height 223
click at [294, 241] on div "Where to? Please input a valid shipping address here. Erik Lauter 142 Märkische…" at bounding box center [274, 148] width 176 height 194
click at [240, 229] on input "erik-esther@gmx.de" at bounding box center [263, 232] width 155 height 14
click at [295, 245] on div "Where to? Please input a valid shipping address here. Erik Lauter 142 Märkische…" at bounding box center [274, 148] width 176 height 194
click at [547, 209] on div "Where to? Please input a valid shipping address here. Erik Lauter 142 Märkische…" at bounding box center [351, 148] width 518 height 223
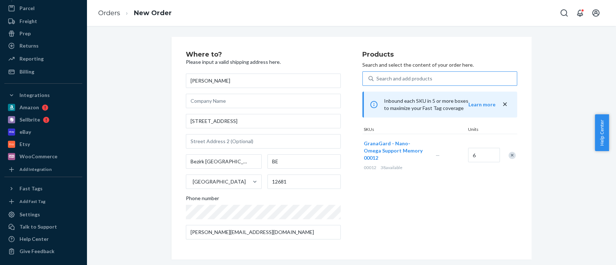
click at [503, 105] on icon "close" at bounding box center [504, 104] width 7 height 7
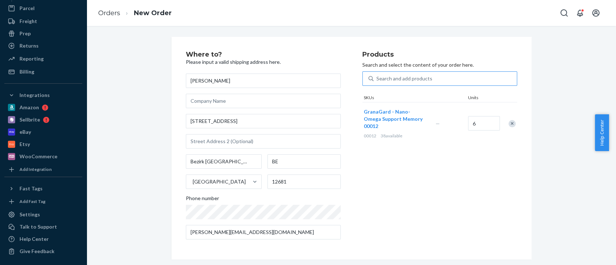
click at [556, 162] on div "Where to? Please input a valid shipping address here. Erik Lauter 142 Märkische…" at bounding box center [351, 148] width 518 height 223
click at [396, 148] on div "Products Search and select the content of your order here. Search and add produ…" at bounding box center [439, 148] width 155 height 194
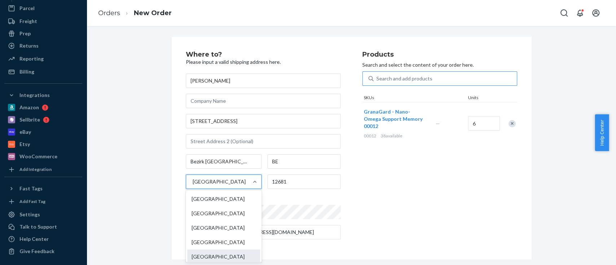
click at [214, 254] on div "Albania" at bounding box center [223, 257] width 73 height 14
click at [193, 185] on input "option Germany, selected. option Albania focused, 0 of 241. 241 results availab…" at bounding box center [192, 181] width 1 height 7
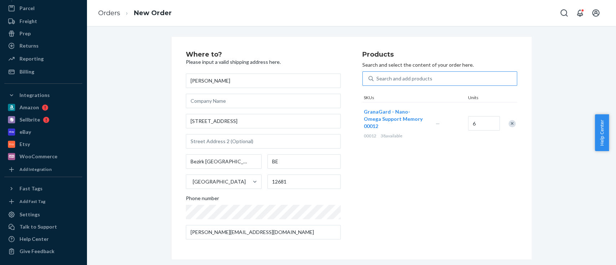
click at [446, 223] on div "Products Search and select the content of your order here. Search and add produ…" at bounding box center [439, 148] width 155 height 194
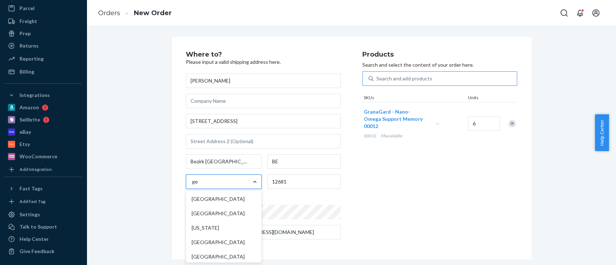
type input "ger"
click at [218, 212] on div "Germany" at bounding box center [223, 213] width 73 height 14
click at [200, 185] on input "ger" at bounding box center [196, 181] width 8 height 7
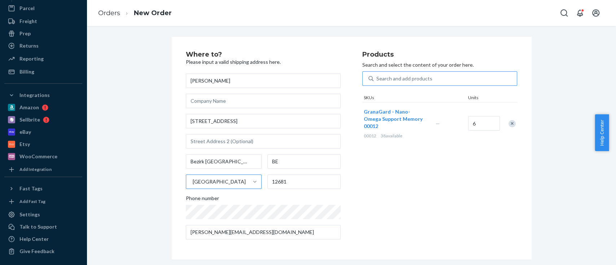
click at [410, 216] on div "Products Search and select the content of your order here. Search and add produ…" at bounding box center [439, 148] width 155 height 194
click at [392, 202] on div "Products Search and select the content of your order here. Search and add produ…" at bounding box center [439, 148] width 155 height 194
click at [238, 145] on input "text" at bounding box center [263, 141] width 155 height 14
drag, startPoint x: 212, startPoint y: 82, endPoint x: 179, endPoint y: 80, distance: 32.9
click at [179, 80] on div "Where to? Please input a valid shipping address here. Erik Lauter 142 Märkische…" at bounding box center [351, 148] width 360 height 223
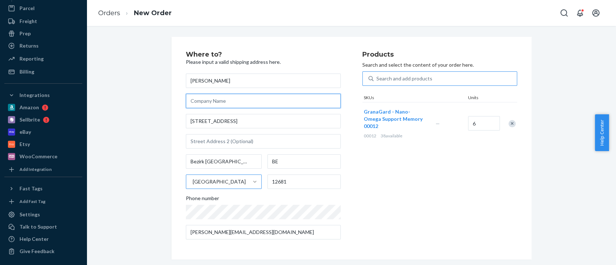
click at [219, 97] on input "text" at bounding box center [263, 101] width 155 height 14
paste input "Erik Lauter"
type input "Erik Lauter"
click at [118, 105] on div "Where to? Please input a valid shipping address here. Erik Lauter Erik Lauter 1…" at bounding box center [351, 148] width 518 height 223
click at [480, 185] on div "Products Search and select the content of your order here. Search and add produ…" at bounding box center [439, 148] width 155 height 194
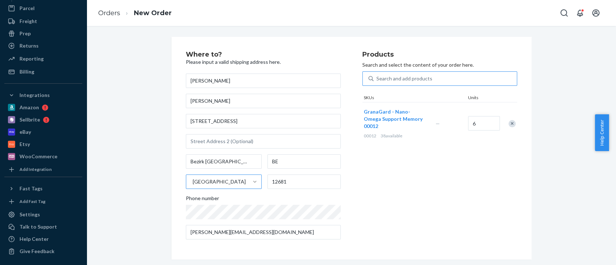
click at [407, 216] on div "Products Search and select the content of your order here. Search and add produ…" at bounding box center [439, 148] width 155 height 194
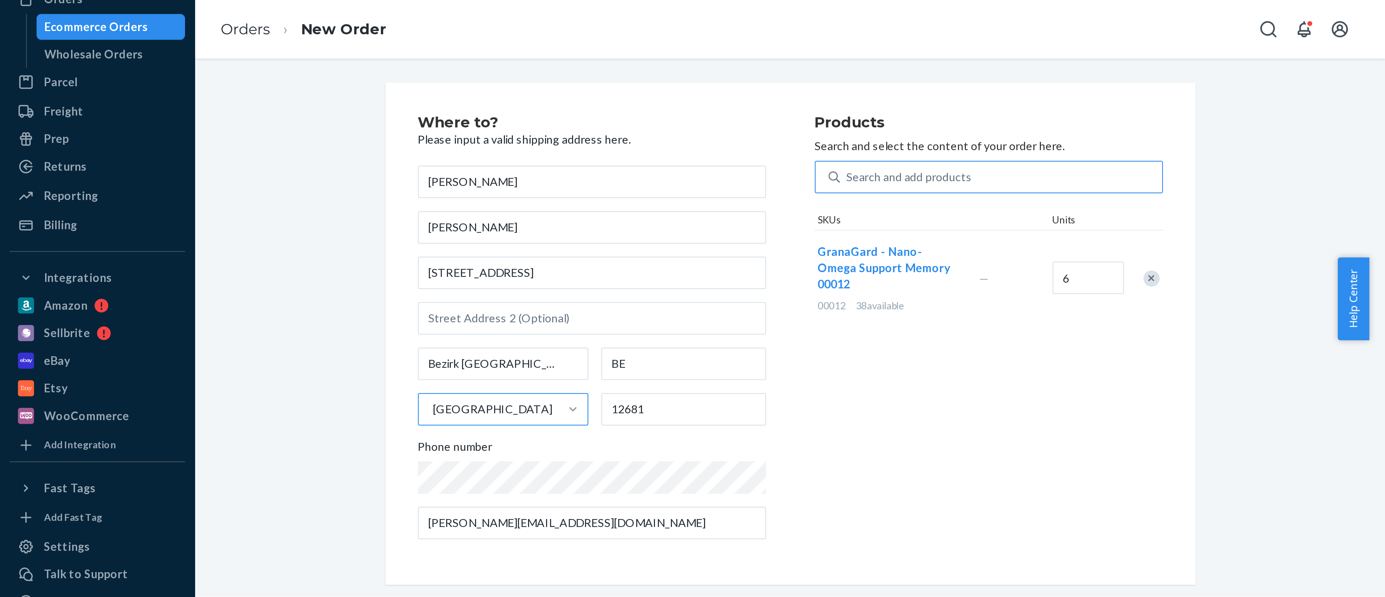
scroll to position [114, 0]
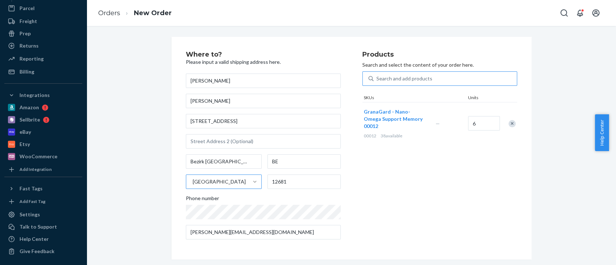
click at [399, 195] on div "Products Search and select the content of your order here. Search and add produ…" at bounding box center [439, 148] width 155 height 194
click at [380, 208] on div "Products Search and select the content of your order here. Search and add produ…" at bounding box center [439, 148] width 155 height 194
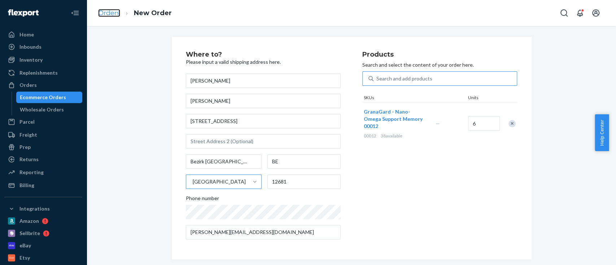
click at [106, 12] on link "Orders" at bounding box center [109, 13] width 22 height 8
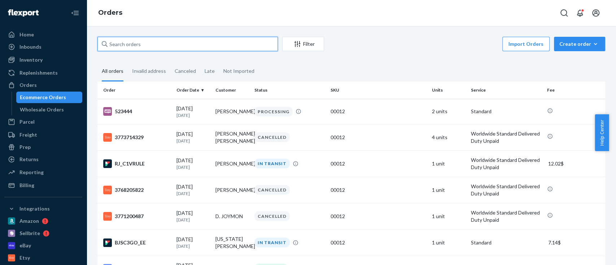
click at [160, 48] on input "text" at bounding box center [187, 44] width 180 height 14
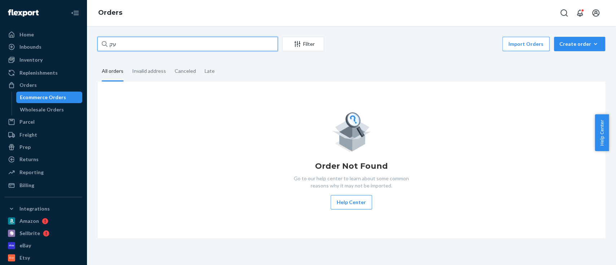
type input "ע"
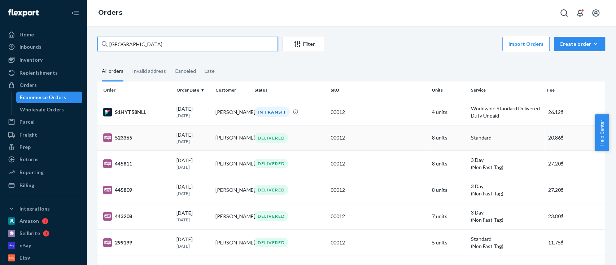
type input "germany"
click at [220, 138] on td "Ellen Berman" at bounding box center [231, 137] width 39 height 25
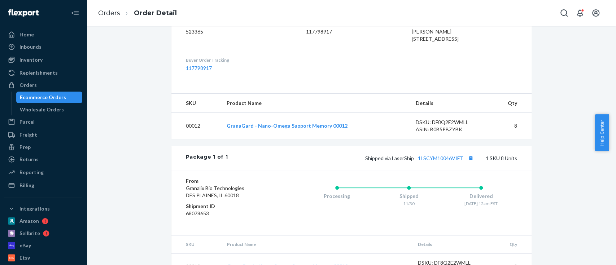
scroll to position [233, 0]
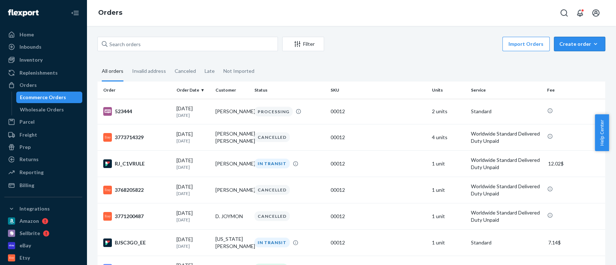
click at [570, 48] on button "Create order Ecommerce order Removal order" at bounding box center [579, 44] width 51 height 14
click at [569, 57] on button "Ecommerce order" at bounding box center [590, 62] width 69 height 16
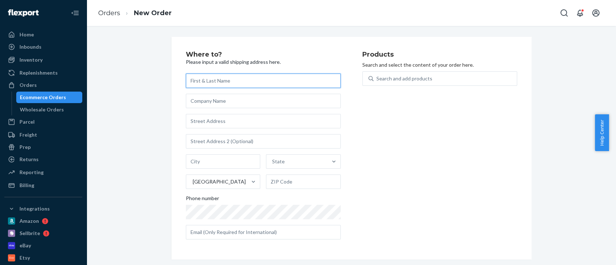
click at [192, 78] on input "text" at bounding box center [263, 81] width 155 height 14
paste input "Erik Lauter"
type input "Erik Lauter"
click at [131, 78] on div "Where to? Please input a valid shipping address here. Erik Lauter State United …" at bounding box center [351, 148] width 518 height 223
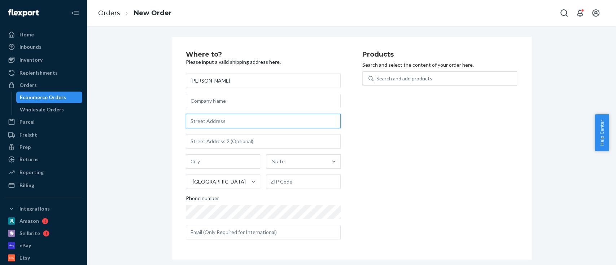
click at [219, 121] on input "text" at bounding box center [263, 121] width 155 height 14
paste input "Märkische Allee 142"
type input "142 Märkische Allee"
type input "Bezirk Marzahn-Hellersdorf - Berlin"
type input "12681"
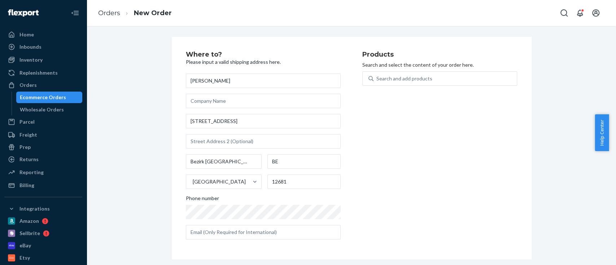
click at [400, 193] on div "Products Search and select the content of your order here. Search and add produ…" at bounding box center [439, 148] width 155 height 194
click at [294, 182] on input "12681" at bounding box center [303, 182] width 73 height 14
click at [230, 162] on input "Bezirk Marzahn-Hellersdorf - Berlin" at bounding box center [224, 161] width 76 height 14
click at [309, 159] on input "BE" at bounding box center [303, 161] width 73 height 14
click at [394, 168] on div "Products Search and select the content of your order here. Search and add produ…" at bounding box center [439, 148] width 155 height 194
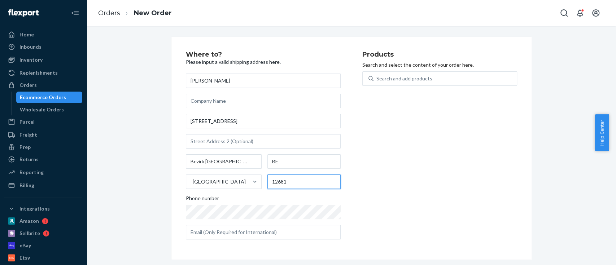
click at [277, 185] on input "12681" at bounding box center [303, 182] width 73 height 14
click at [410, 180] on div "Products Search and select the content of your order here. Search and add produ…" at bounding box center [439, 148] width 155 height 194
click at [379, 197] on div "Products Search and select the content of your order here. Search and add produ…" at bounding box center [439, 148] width 155 height 194
click at [197, 229] on input "text" at bounding box center [263, 232] width 155 height 14
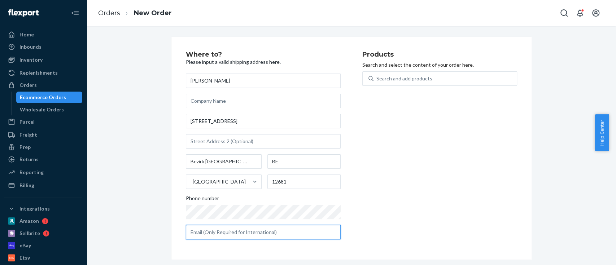
paste input "erik-esther@gmx.de"
type input "erik-esther@gmx.de"
click at [408, 227] on div "Products Search and select the content of your order here. Search and add produ…" at bounding box center [439, 148] width 155 height 194
click at [413, 88] on div "Search and add products" at bounding box center [439, 82] width 155 height 23
click at [415, 86] on div "Search and add products" at bounding box center [439, 82] width 155 height 23
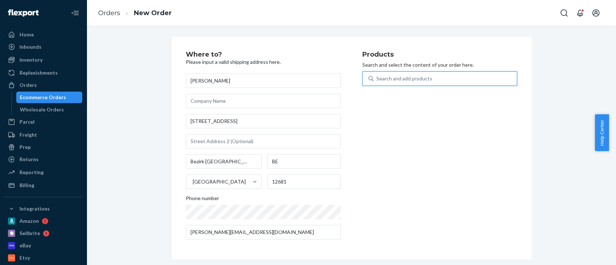
click at [416, 83] on div "Search and add products" at bounding box center [444, 78] width 143 height 13
click at [377, 82] on input "0 results available. Use Up and Down to choose options, press Enter to select t…" at bounding box center [376, 78] width 1 height 7
type input "gra"
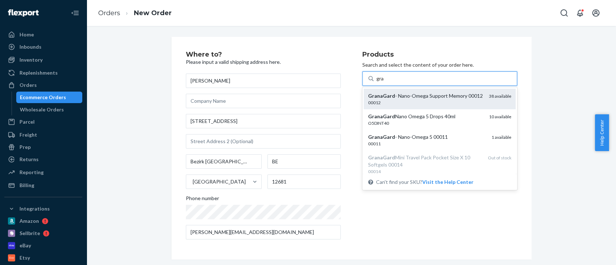
click at [393, 97] on div "GranaGard - Nano-Omega Support Memory 00012" at bounding box center [425, 95] width 115 height 7
click at [384, 82] on input "gra" at bounding box center [380, 78] width 8 height 7
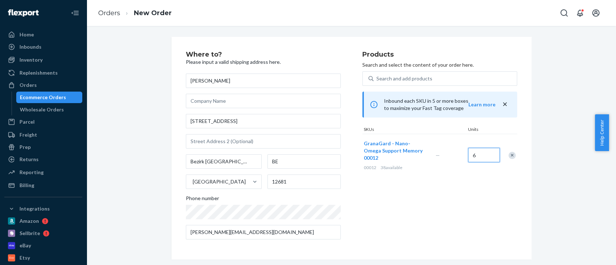
type input "6"
click at [433, 216] on div "Products Search and select the content of your order here. Search and add produ…" at bounding box center [439, 148] width 155 height 194
click at [213, 82] on input "Erik Lauter" at bounding box center [263, 81] width 155 height 14
click at [398, 178] on div "Products Search and select the content of your order here. Search and add produ…" at bounding box center [439, 148] width 155 height 194
click at [113, 16] on link "Orders" at bounding box center [109, 13] width 22 height 8
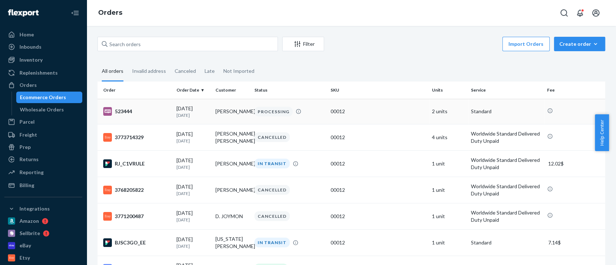
click at [226, 112] on td "[PERSON_NAME]" at bounding box center [231, 111] width 39 height 25
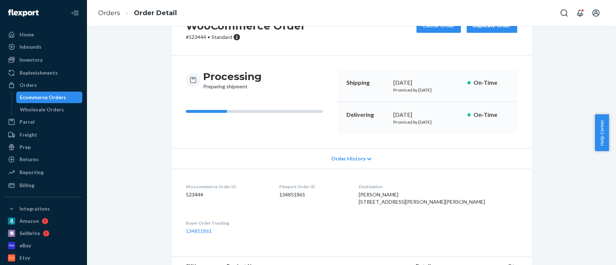
scroll to position [48, 0]
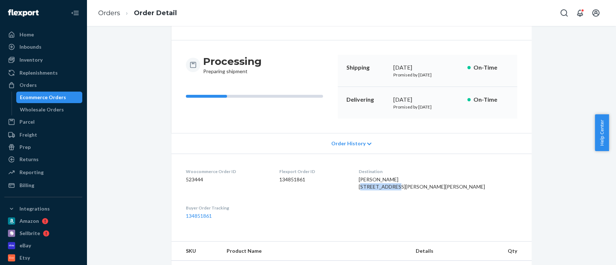
drag, startPoint x: 429, startPoint y: 189, endPoint x: 396, endPoint y: 189, distance: 32.5
click at [396, 189] on dl "Woocommerce Order ID 523444 Flexport Order ID 134851861 Destination Cheryl Brec…" at bounding box center [351, 194] width 360 height 80
copy span "36 Herrick Dr"
click at [523, 152] on div "Order History" at bounding box center [351, 143] width 360 height 21
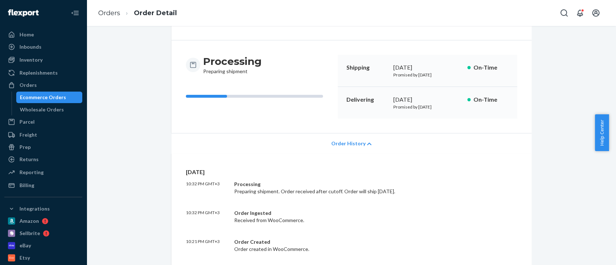
scroll to position [0, 0]
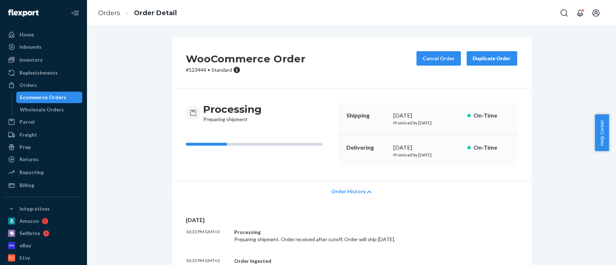
click at [106, 9] on li "Orders" at bounding box center [109, 13] width 22 height 9
click at [110, 13] on link "Orders" at bounding box center [109, 13] width 22 height 8
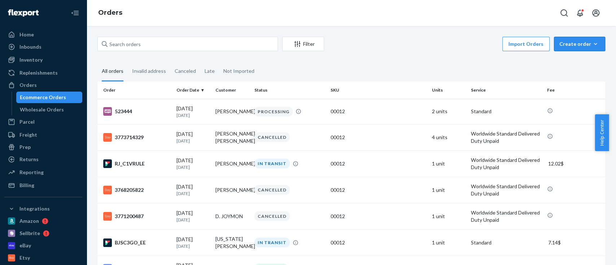
click at [573, 43] on div "Create order" at bounding box center [579, 43] width 40 height 7
click at [572, 59] on span "Ecommerce order" at bounding box center [583, 61] width 45 height 5
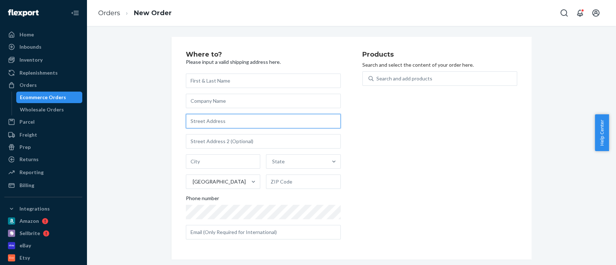
click at [217, 124] on input "text" at bounding box center [263, 121] width 155 height 14
paste input "36 Herrick Dr"
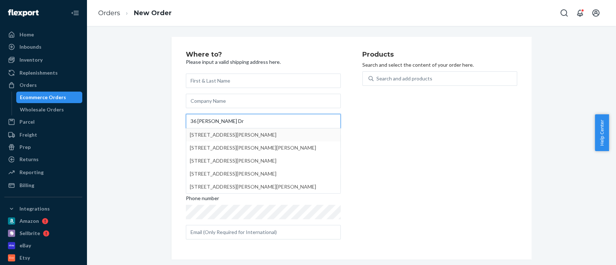
type input "36 Herrick Dr"
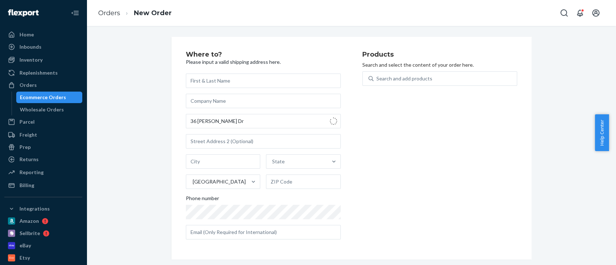
type input "Methuen"
type input "01844"
click at [425, 152] on div "Products Search and select the content of your order here. Search and add produ…" at bounding box center [439, 148] width 155 height 194
click at [395, 83] on div "Search and add products" at bounding box center [444, 78] width 143 height 13
click at [377, 82] on input "0 results available. Use Up and Down to choose options, press Enter to select t…" at bounding box center [376, 78] width 1 height 7
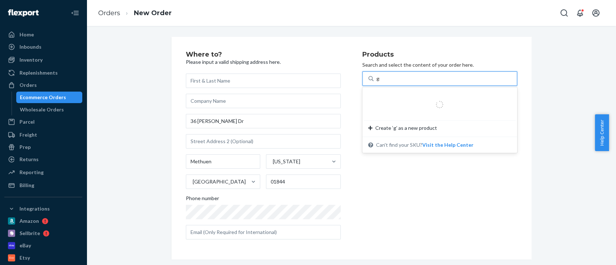
type input "gra"
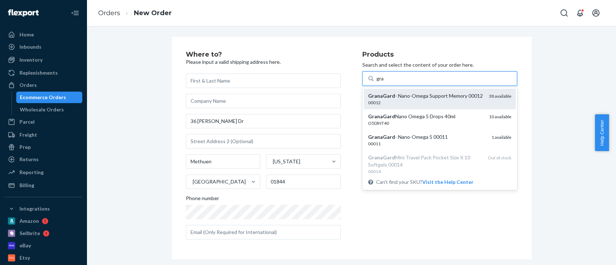
click at [395, 96] on div "GranaGard - Nano-Omega Support Memory 00012" at bounding box center [425, 95] width 115 height 7
click at [384, 82] on input "gra" at bounding box center [380, 78] width 8 height 7
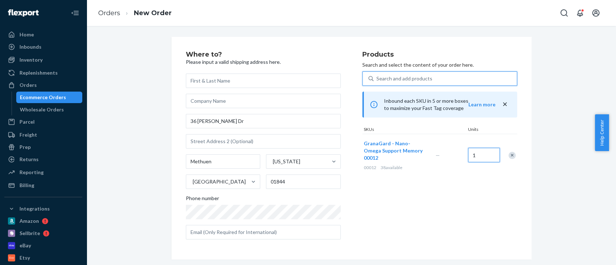
click at [482, 152] on input "1" at bounding box center [484, 155] width 32 height 14
click at [395, 235] on div "Products Search and select the content of your order here. Search and add produ…" at bounding box center [439, 148] width 155 height 194
click at [594, 10] on icon "Open account menu" at bounding box center [595, 12] width 7 height 7
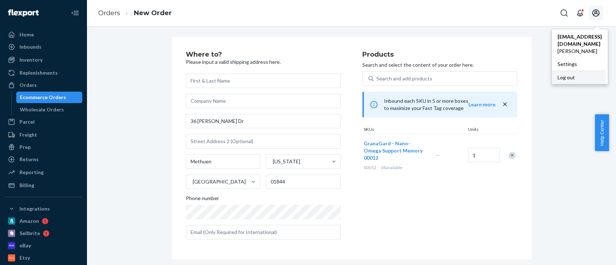
click at [552, 73] on div "Log out" at bounding box center [579, 77] width 54 height 13
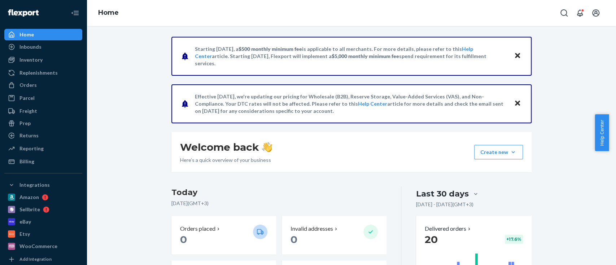
drag, startPoint x: 308, startPoint y: 62, endPoint x: 489, endPoint y: 67, distance: 181.5
click at [489, 67] on div "Starting [DATE], a $500 monthly minimum fee is applicable to all merchants. For…" at bounding box center [351, 56] width 360 height 39
drag, startPoint x: 491, startPoint y: 66, endPoint x: 190, endPoint y: 53, distance: 301.1
click at [190, 53] on div "Starting [DATE], a $500 monthly minimum fee is applicable to all merchants. For…" at bounding box center [351, 56] width 360 height 39
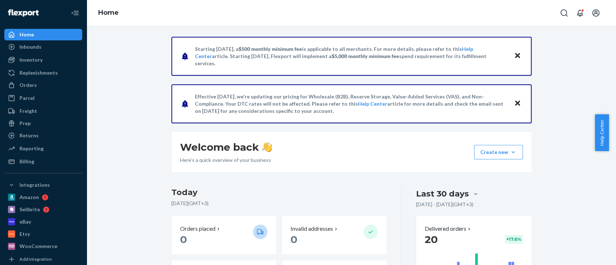
click at [299, 56] on p "Starting [DATE], a $500 monthly minimum fee is applicable to all merchants. For…" at bounding box center [351, 56] width 312 height 22
drag, startPoint x: 190, startPoint y: 97, endPoint x: 290, endPoint y: 117, distance: 101.6
click at [290, 117] on div "Effective [DATE], we're updating our pricing for Wholesale (B2B), Reserve Stora…" at bounding box center [351, 103] width 360 height 39
click at [289, 117] on div "Effective [DATE], we're updating our pricing for Wholesale (B2B), Reserve Stora…" at bounding box center [351, 103] width 360 height 39
click at [267, 102] on p "Effective [DATE], we're updating our pricing for Wholesale (B2B), Reserve Stora…" at bounding box center [351, 104] width 312 height 22
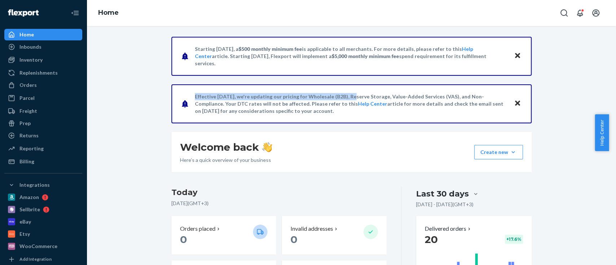
drag, startPoint x: 190, startPoint y: 97, endPoint x: 341, endPoint y: 96, distance: 150.4
click at [341, 96] on div "Effective [DATE], we're updating our pricing for Wholesale (B2B), Reserve Stora…" at bounding box center [351, 103] width 360 height 39
click at [351, 96] on p "Effective [DATE], we're updating our pricing for Wholesale (B2B), Reserve Stora…" at bounding box center [351, 104] width 312 height 22
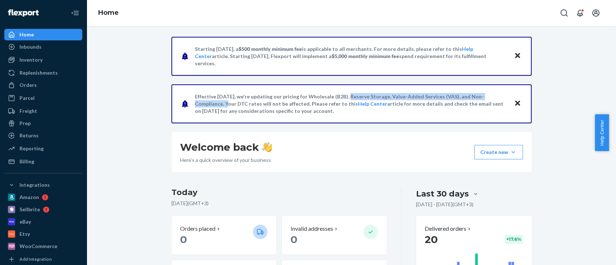
drag, startPoint x: 339, startPoint y: 97, endPoint x: 503, endPoint y: 100, distance: 163.8
click at [503, 100] on p "Effective [DATE], we're updating our pricing for Wholesale (B2B), Reserve Stora…" at bounding box center [351, 104] width 312 height 22
drag, startPoint x: 192, startPoint y: 104, endPoint x: 303, endPoint y: 112, distance: 112.1
click at [303, 112] on p "Effective [DATE], we're updating our pricing for Wholesale (B2B), Reserve Stora…" at bounding box center [351, 104] width 312 height 22
click at [251, 108] on p "Effective [DATE], we're updating our pricing for Wholesale (B2B), Reserve Stora…" at bounding box center [351, 104] width 312 height 22
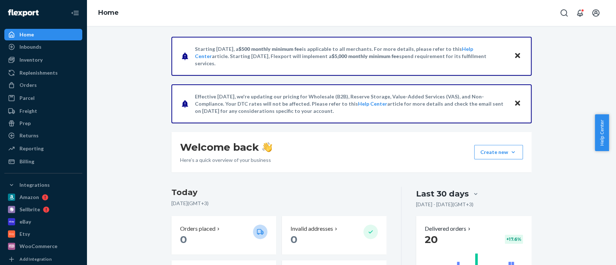
drag, startPoint x: 189, startPoint y: 59, endPoint x: 489, endPoint y: 67, distance: 300.3
click at [489, 67] on div "Starting [DATE], a $500 monthly minimum fee is applicable to all merchants. For…" at bounding box center [351, 56] width 360 height 39
click at [229, 64] on div "Starting [DATE], a $500 monthly minimum fee is applicable to all merchants. For…" at bounding box center [351, 56] width 360 height 39
drag, startPoint x: 475, startPoint y: 62, endPoint x: 375, endPoint y: 65, distance: 100.3
click at [375, 65] on div "Starting [DATE], a $500 monthly minimum fee is applicable to all merchants. For…" at bounding box center [351, 56] width 360 height 39
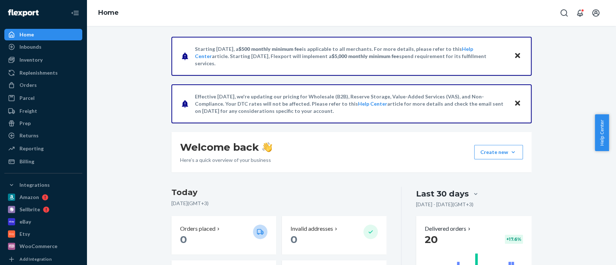
click at [244, 66] on div "Starting [DATE], a $500 monthly minimum fee is applicable to all merchants. For…" at bounding box center [351, 56] width 360 height 39
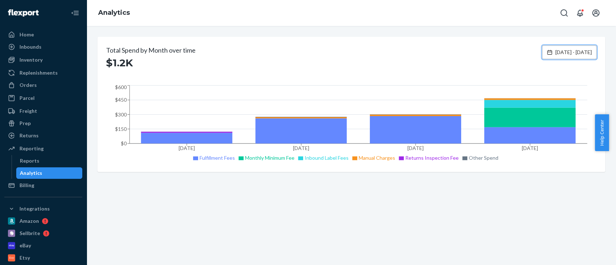
click at [555, 52] on span "[DATE] - [DATE]" at bounding box center [573, 52] width 36 height 7
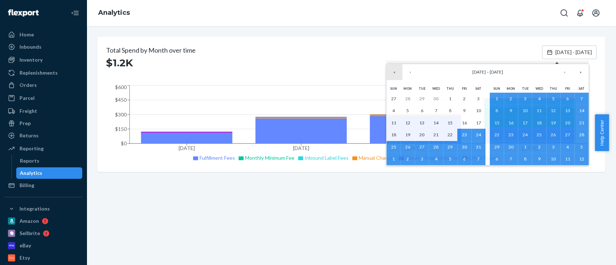
click at [396, 71] on button "«" at bounding box center [394, 72] width 16 height 16
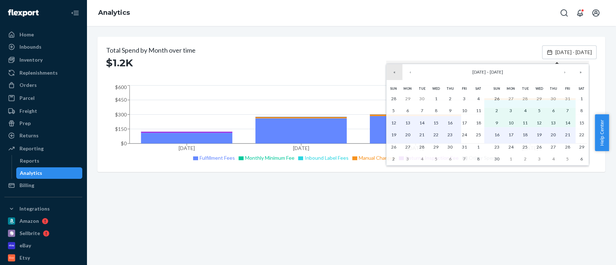
click at [396, 71] on button "«" at bounding box center [394, 72] width 16 height 16
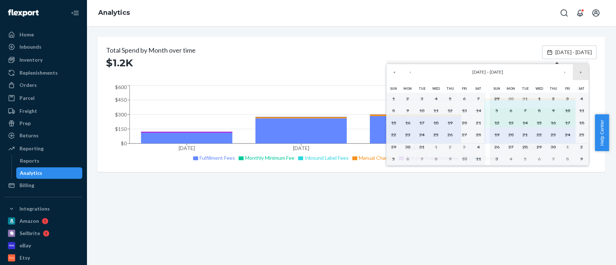
click at [587, 73] on button "»" at bounding box center [581, 72] width 16 height 16
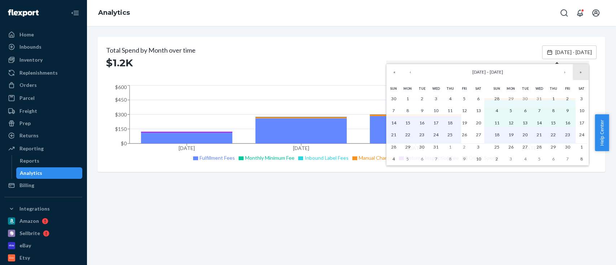
click at [587, 73] on button "»" at bounding box center [581, 72] width 16 height 16
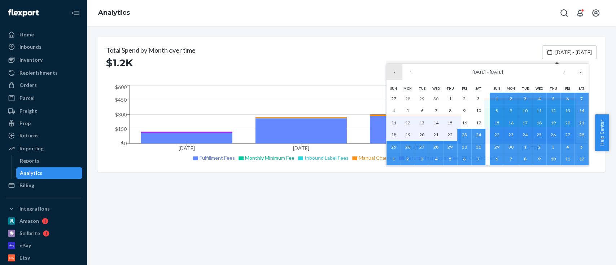
click at [393, 73] on button "«" at bounding box center [394, 72] width 16 height 16
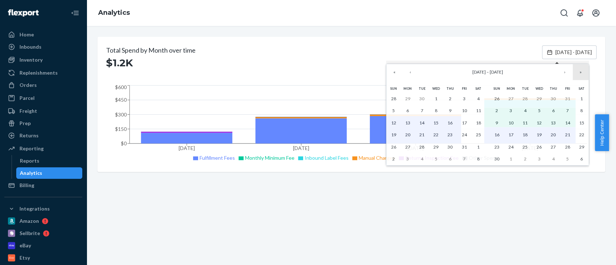
click at [585, 73] on button "»" at bounding box center [581, 72] width 16 height 16
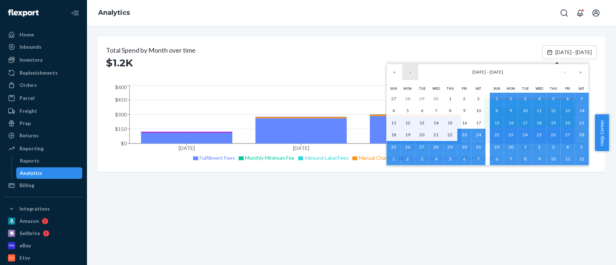
click at [411, 74] on button "‹" at bounding box center [410, 72] width 16 height 16
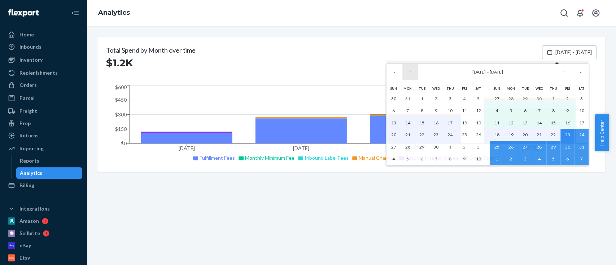
click at [411, 74] on button "‹" at bounding box center [410, 72] width 16 height 16
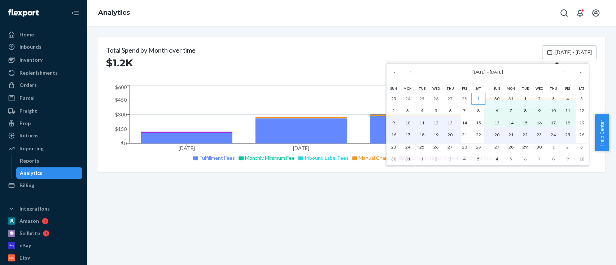
click at [476, 98] on button "1" at bounding box center [478, 99] width 14 height 12
click at [568, 76] on button "›" at bounding box center [565, 72] width 16 height 16
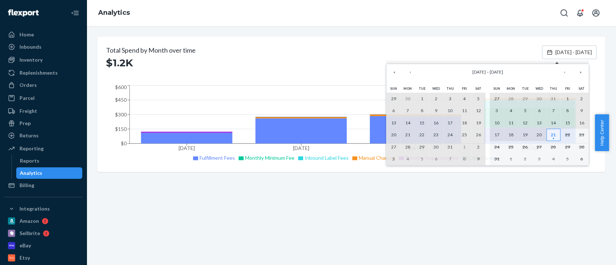
click at [555, 137] on abbr "21" at bounding box center [553, 134] width 5 height 5
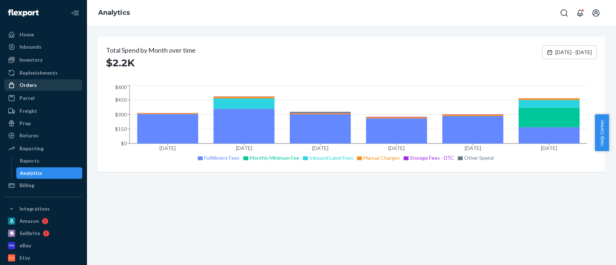
click at [38, 90] on link "Orders" at bounding box center [43, 85] width 78 height 12
